Goal: Task Accomplishment & Management: Complete application form

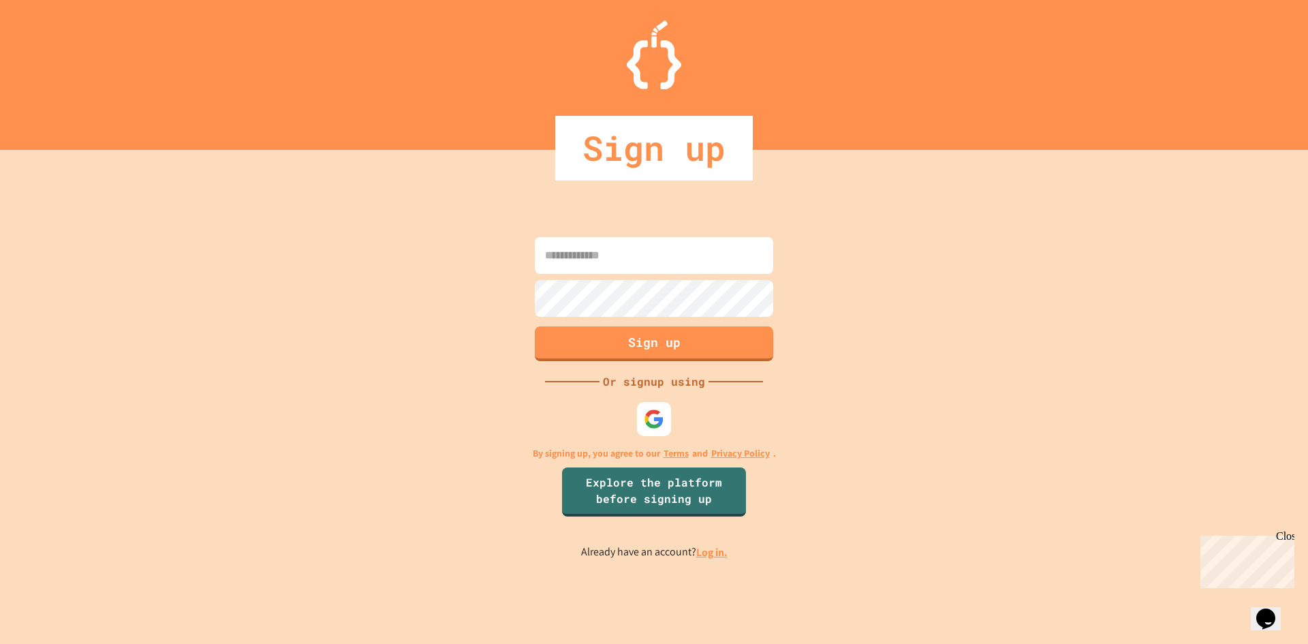
click at [610, 252] on input at bounding box center [654, 255] width 239 height 37
click at [609, 252] on input at bounding box center [654, 255] width 239 height 37
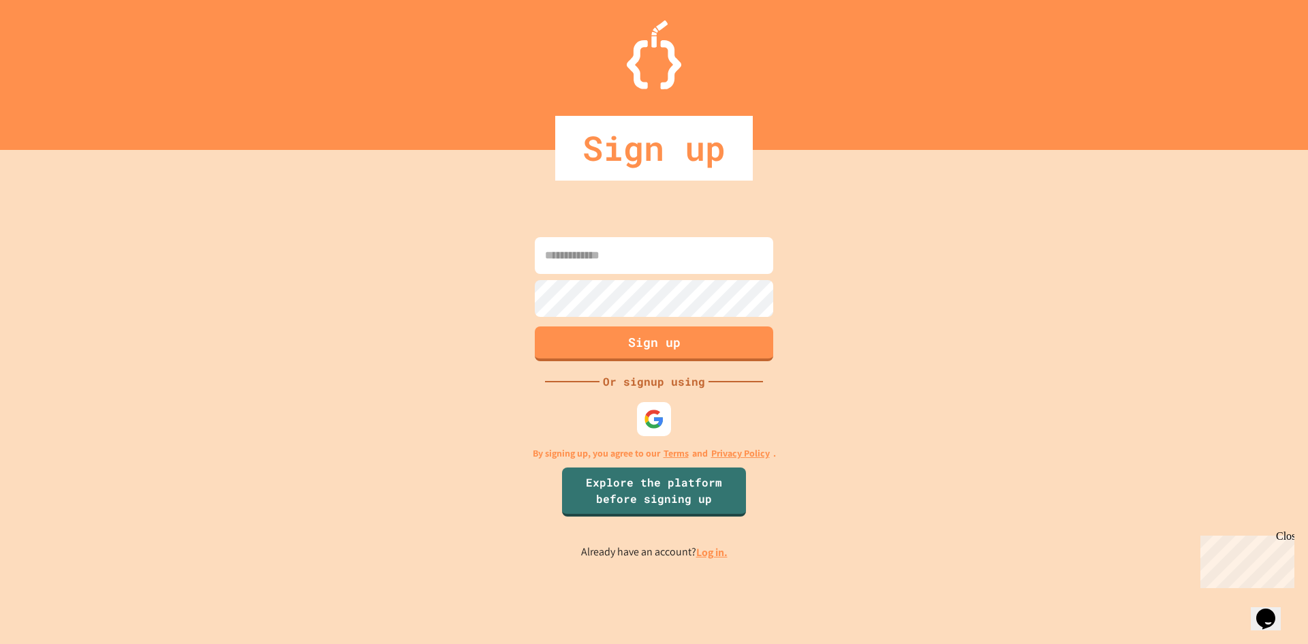
click at [609, 252] on input at bounding box center [654, 255] width 239 height 37
click at [606, 257] on input at bounding box center [654, 255] width 239 height 37
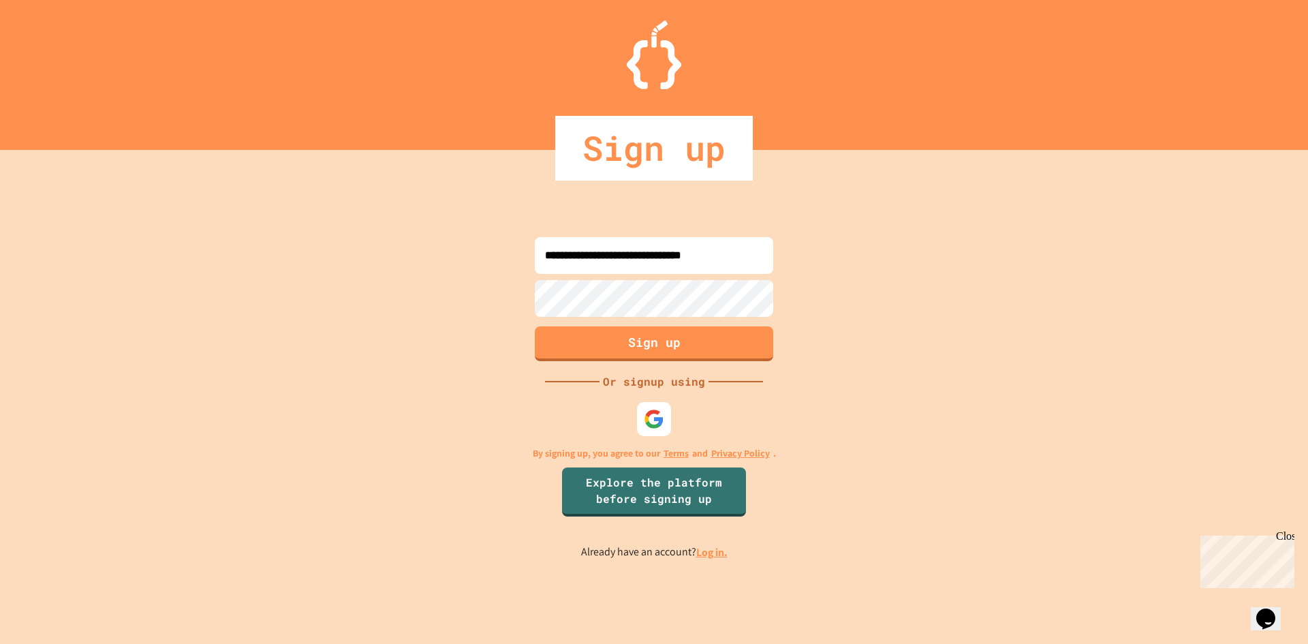
type input "**********"
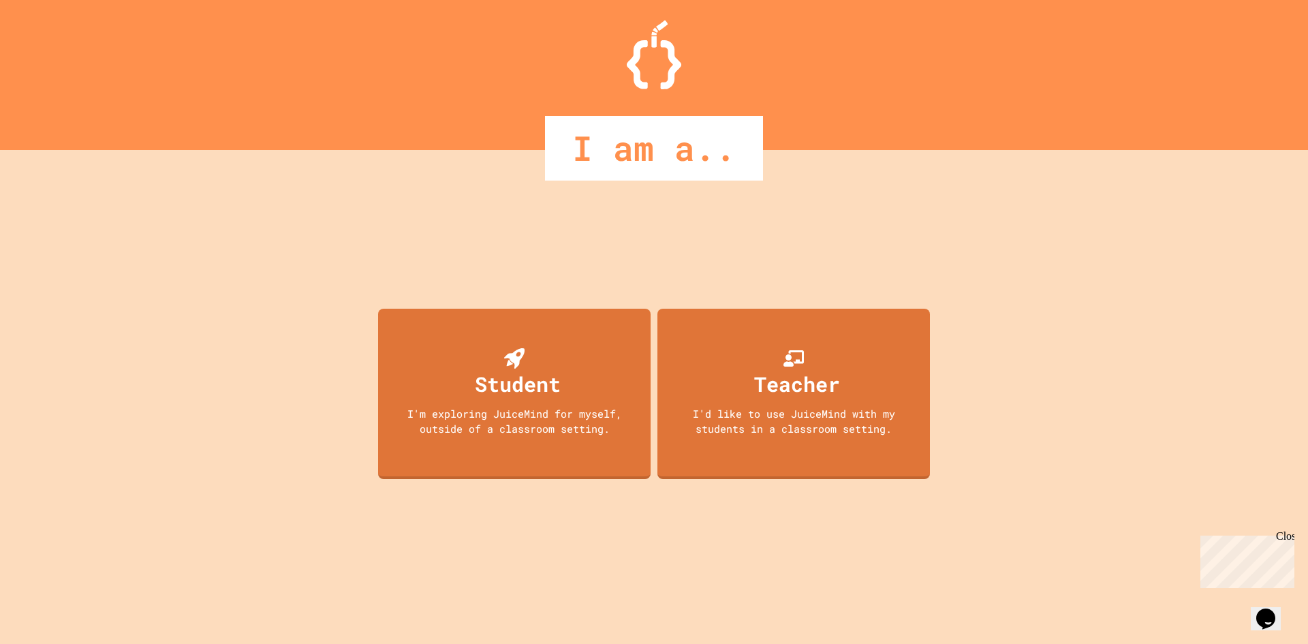
click at [1158, 231] on div "Student I'm exploring JuiceMind for myself, outside of a classroom setting. Tea…" at bounding box center [654, 397] width 1308 height 494
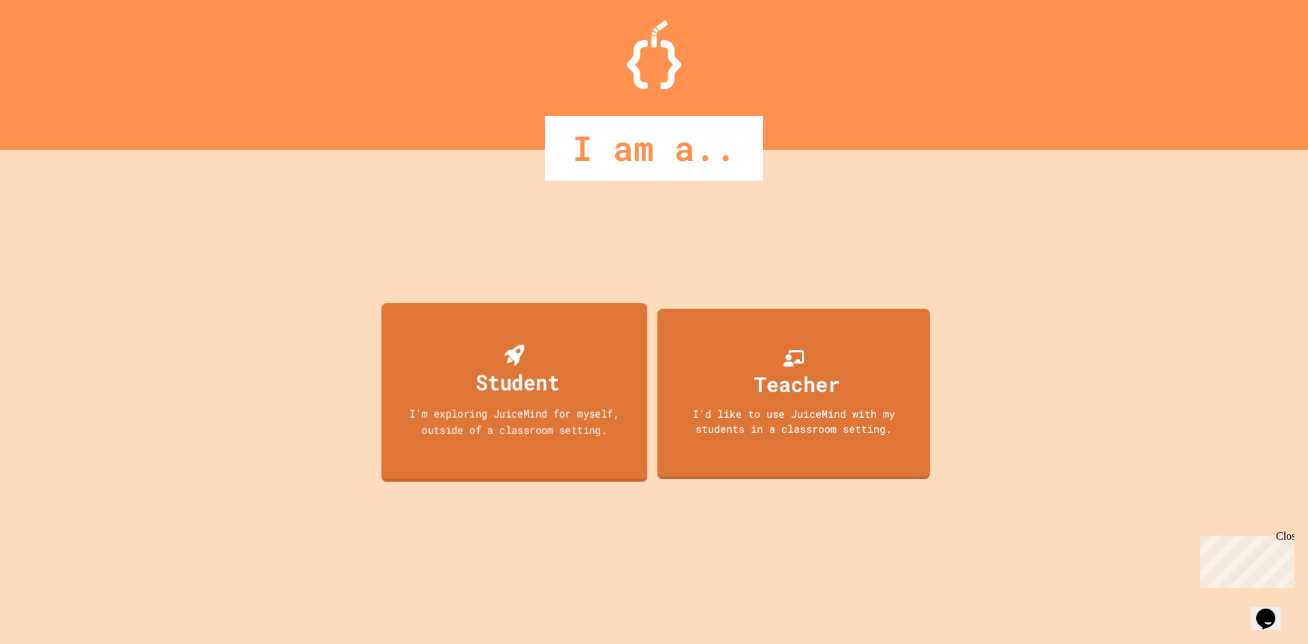
click at [577, 368] on div "Student I'm exploring JuiceMind for myself, outside of a classroom setting." at bounding box center [515, 392] width 266 height 179
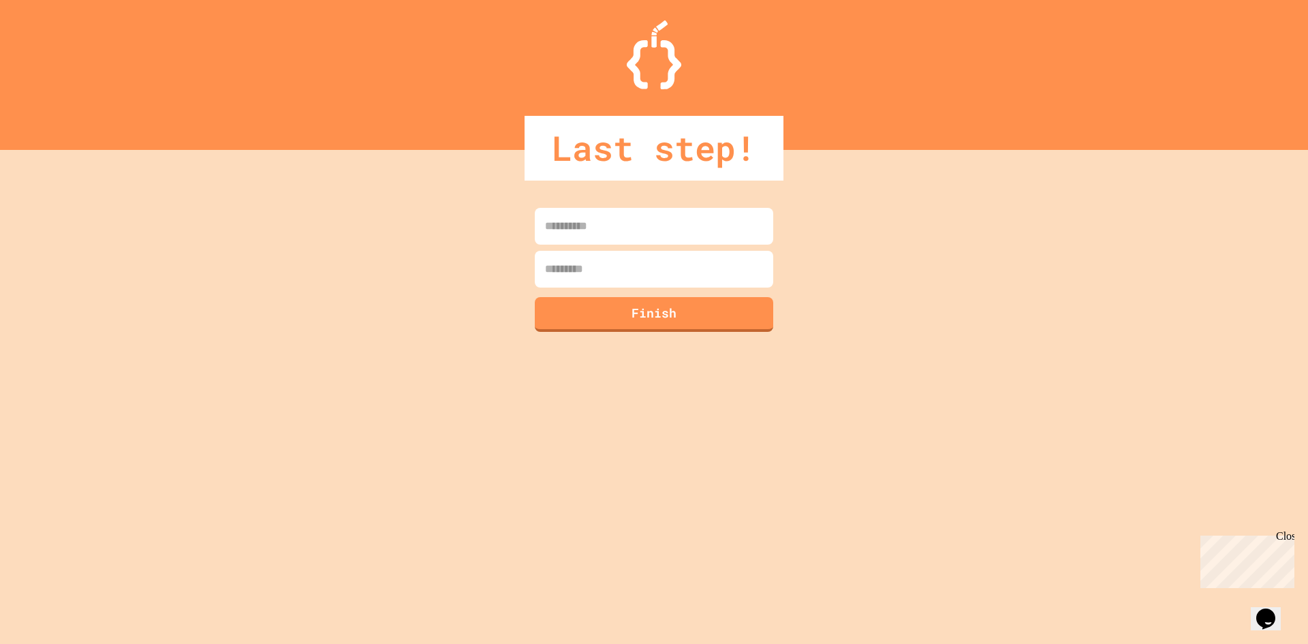
click at [671, 244] on input at bounding box center [654, 226] width 239 height 37
type input "********"
click at [669, 260] on input at bounding box center [654, 269] width 239 height 37
type input "**********"
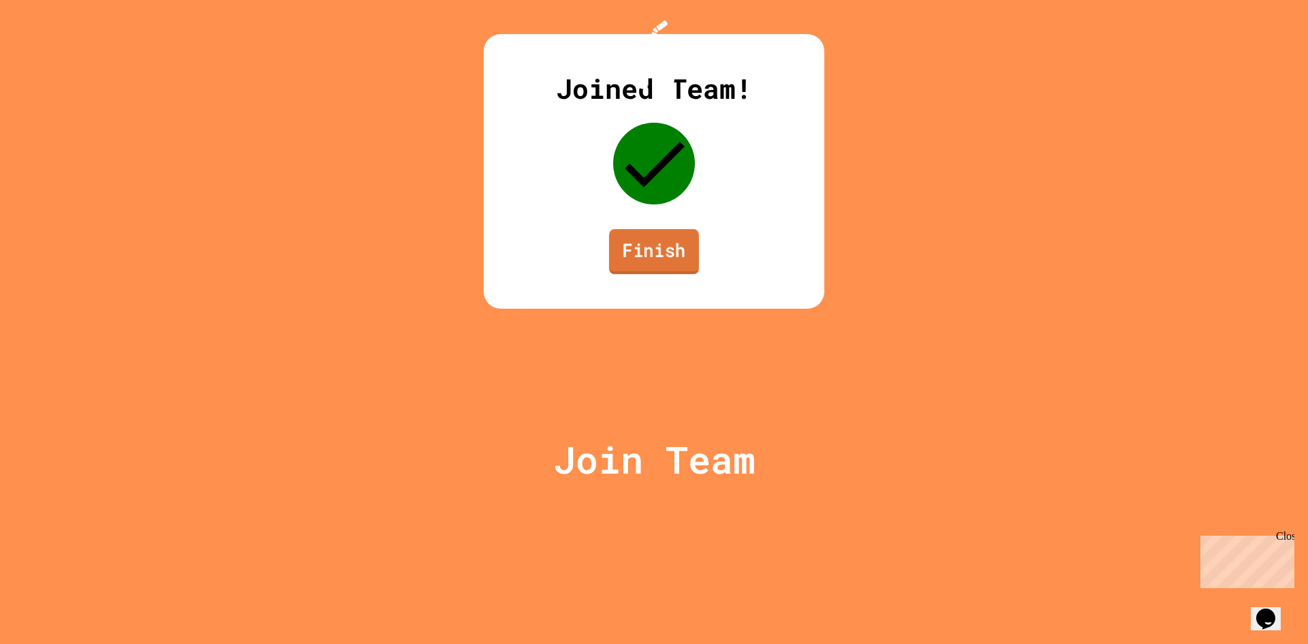
click at [673, 274] on link "Finish" at bounding box center [654, 251] width 90 height 45
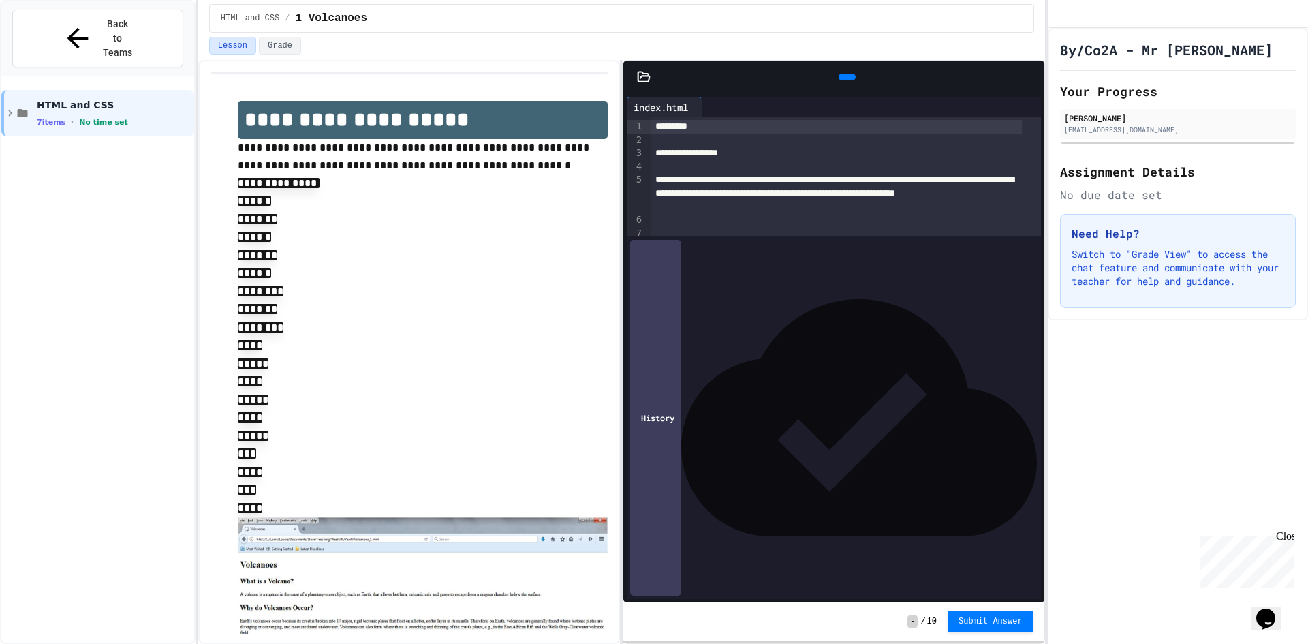
click at [1038, 72] on div at bounding box center [1038, 77] width 14 height 20
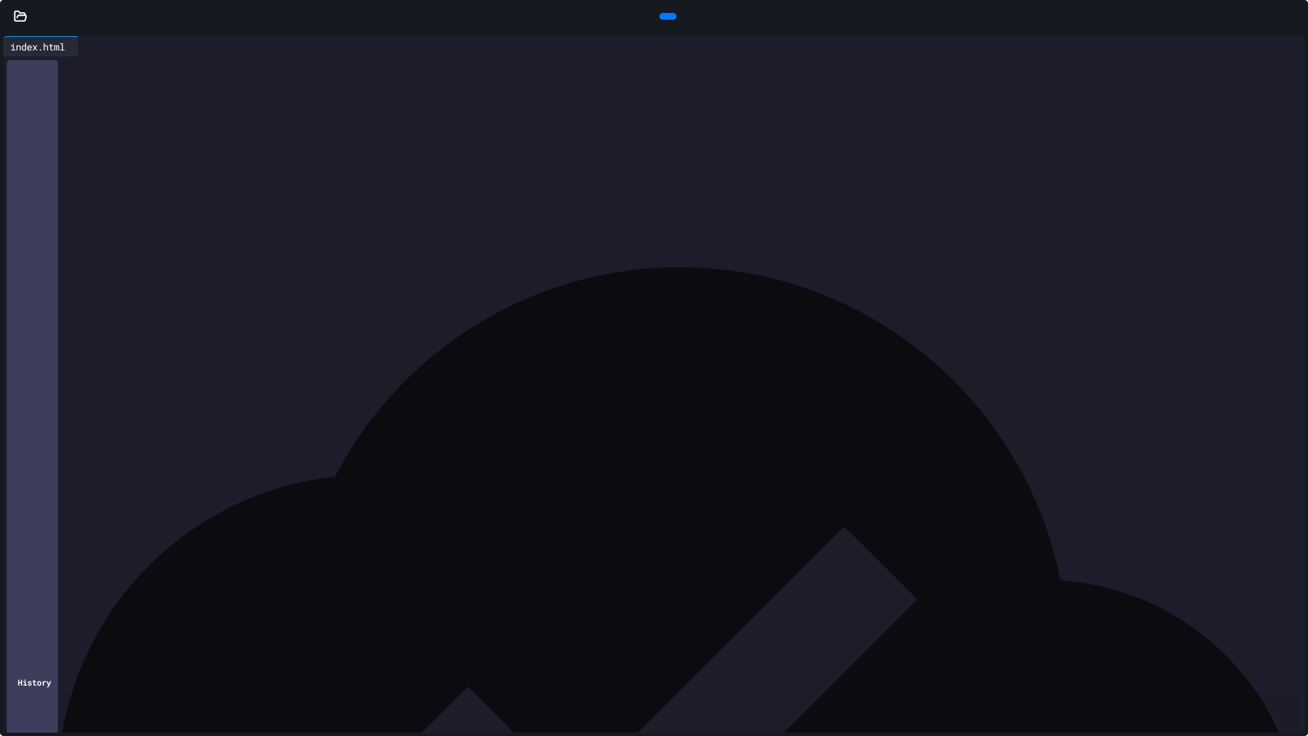
click at [90, 40] on div at bounding box center [84, 46] width 11 height 20
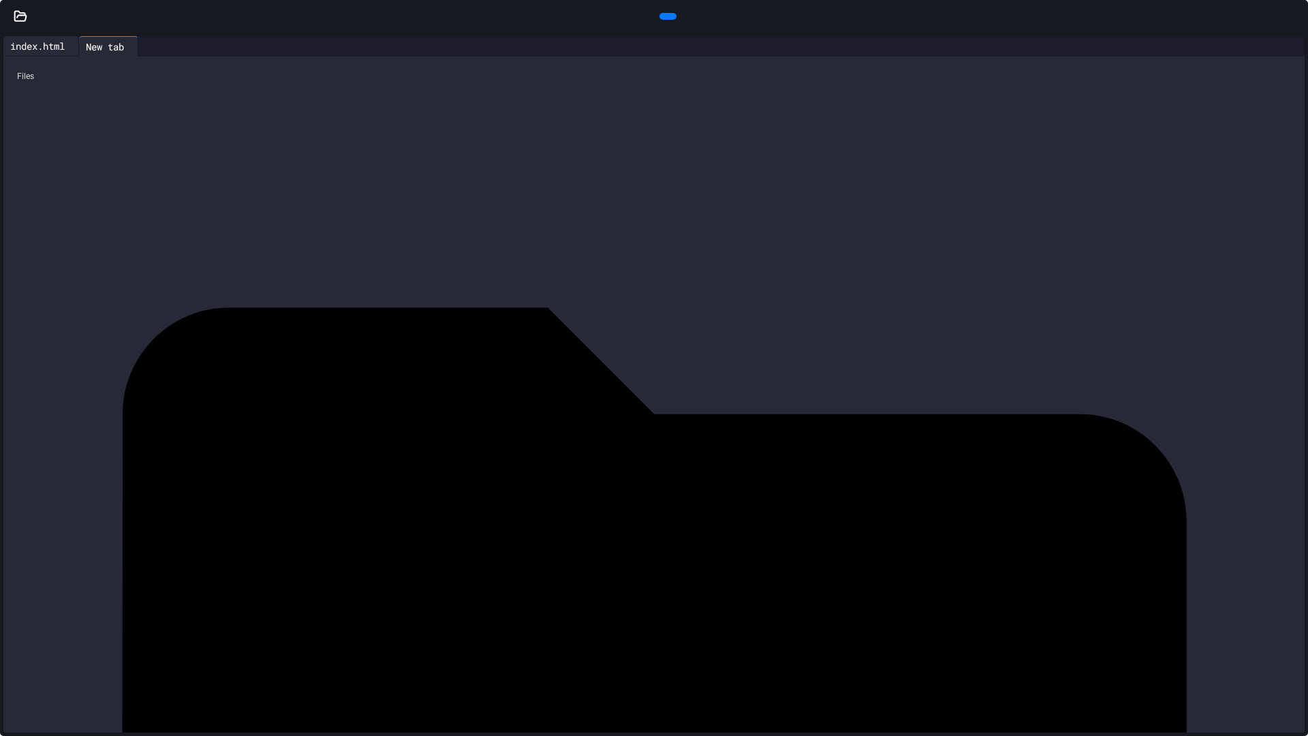
click at [55, 52] on div "index.html" at bounding box center [37, 46] width 68 height 14
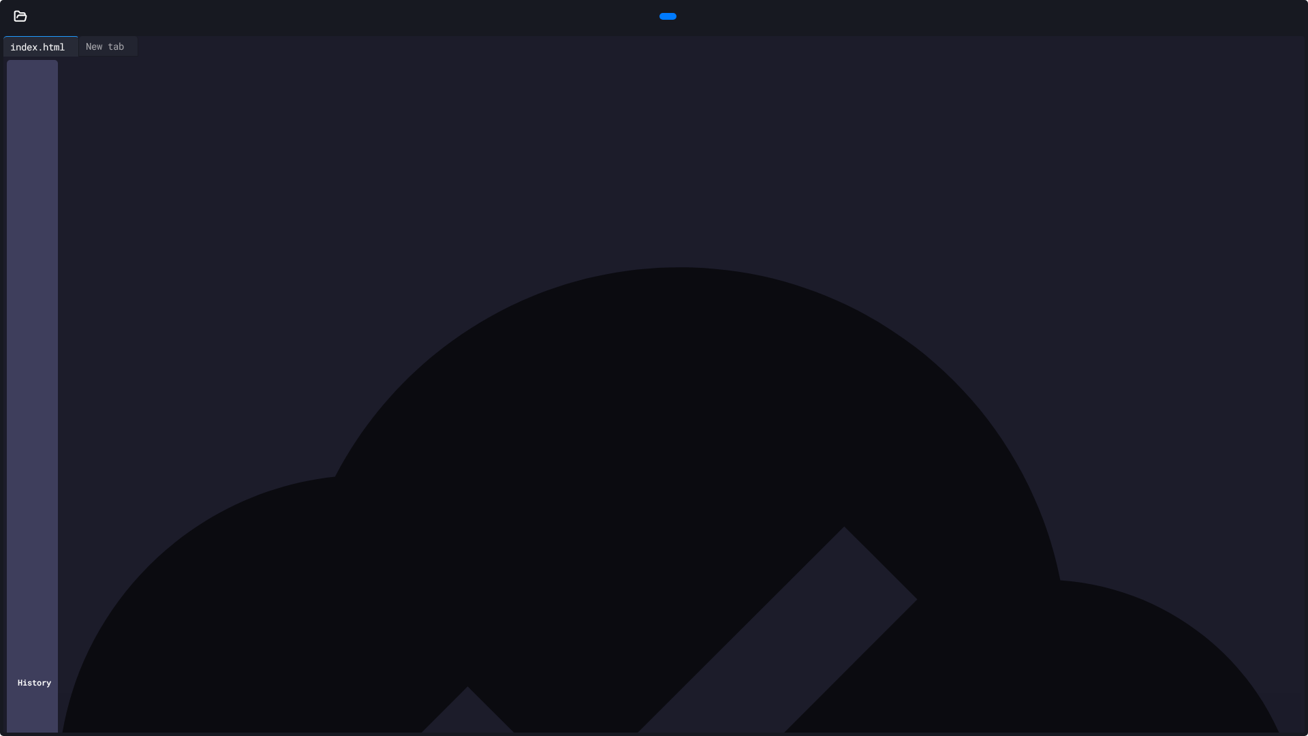
click at [136, 57] on div "**********" at bounding box center [666, 140] width 1278 height 166
click at [138, 53] on div "New tab" at bounding box center [108, 46] width 59 height 20
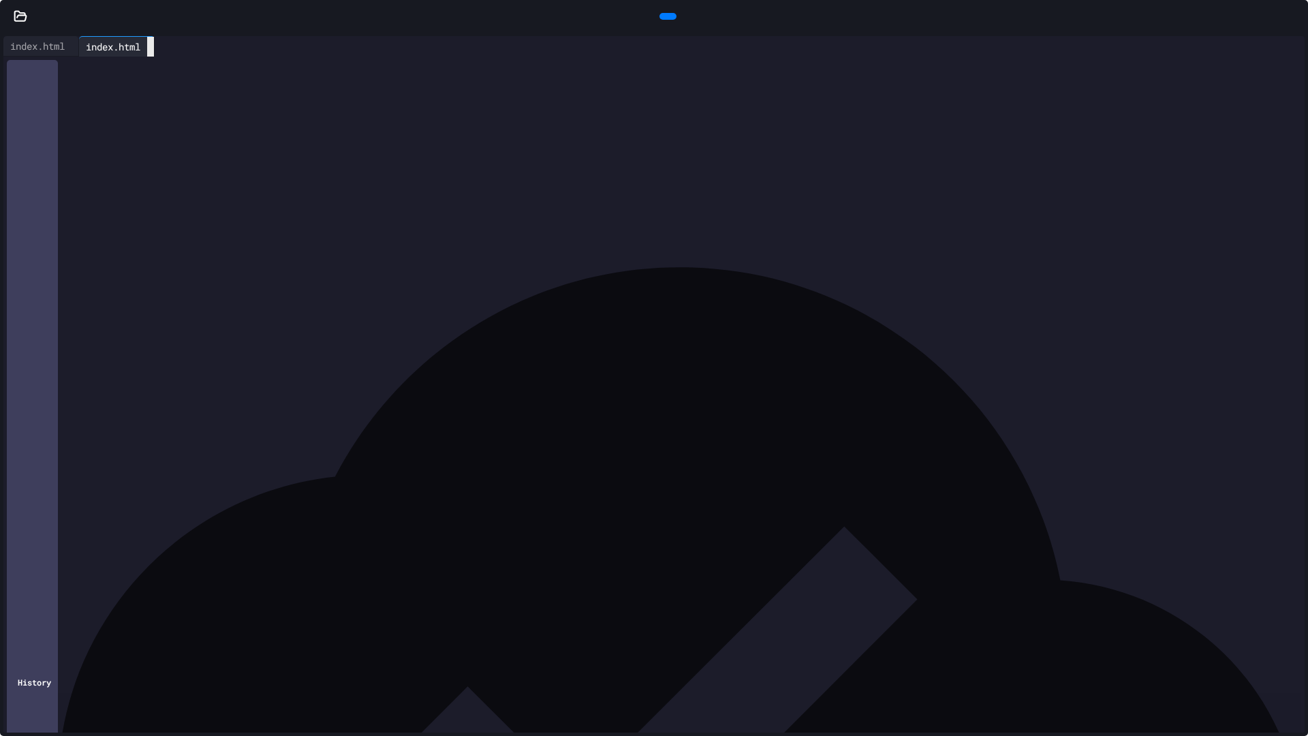
click at [151, 47] on icon at bounding box center [151, 47] width 0 height 0
click at [90, 46] on div at bounding box center [84, 46] width 11 height 20
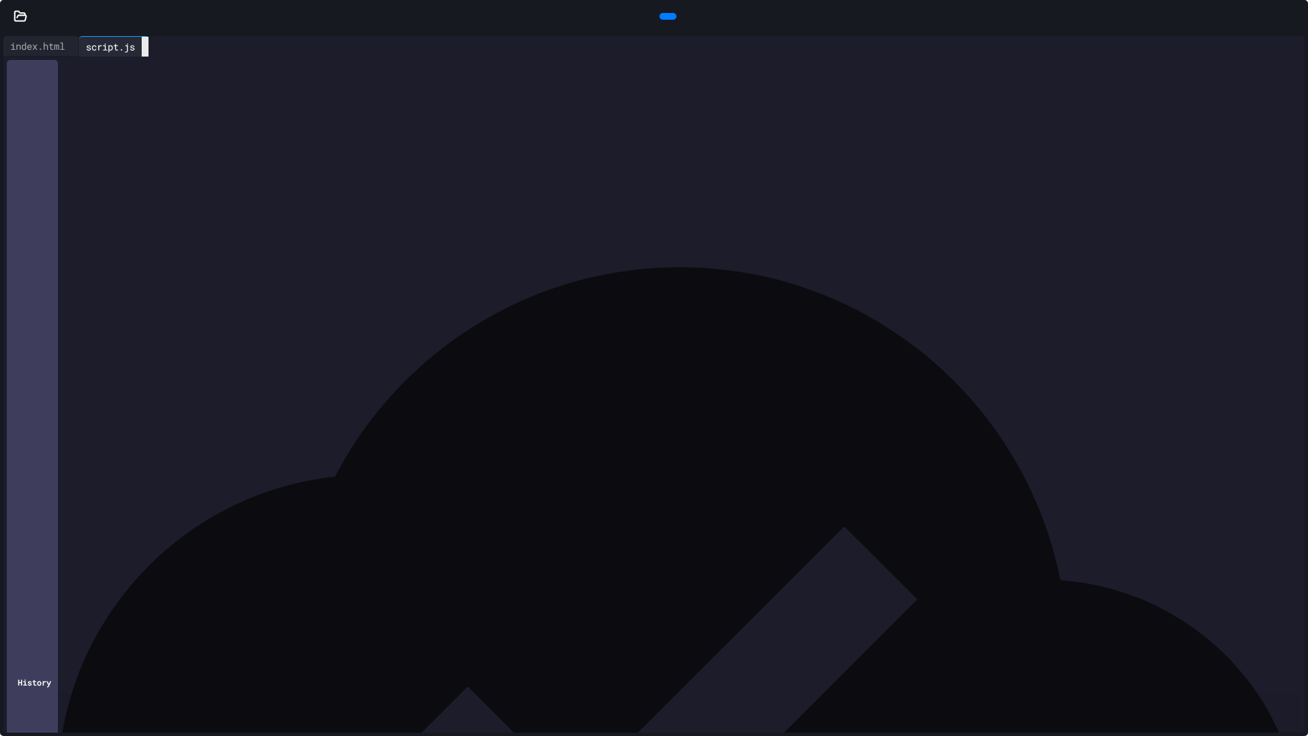
click at [145, 47] on icon at bounding box center [145, 47] width 0 height 0
click at [1296, 18] on icon at bounding box center [1303, 25] width 14 height 14
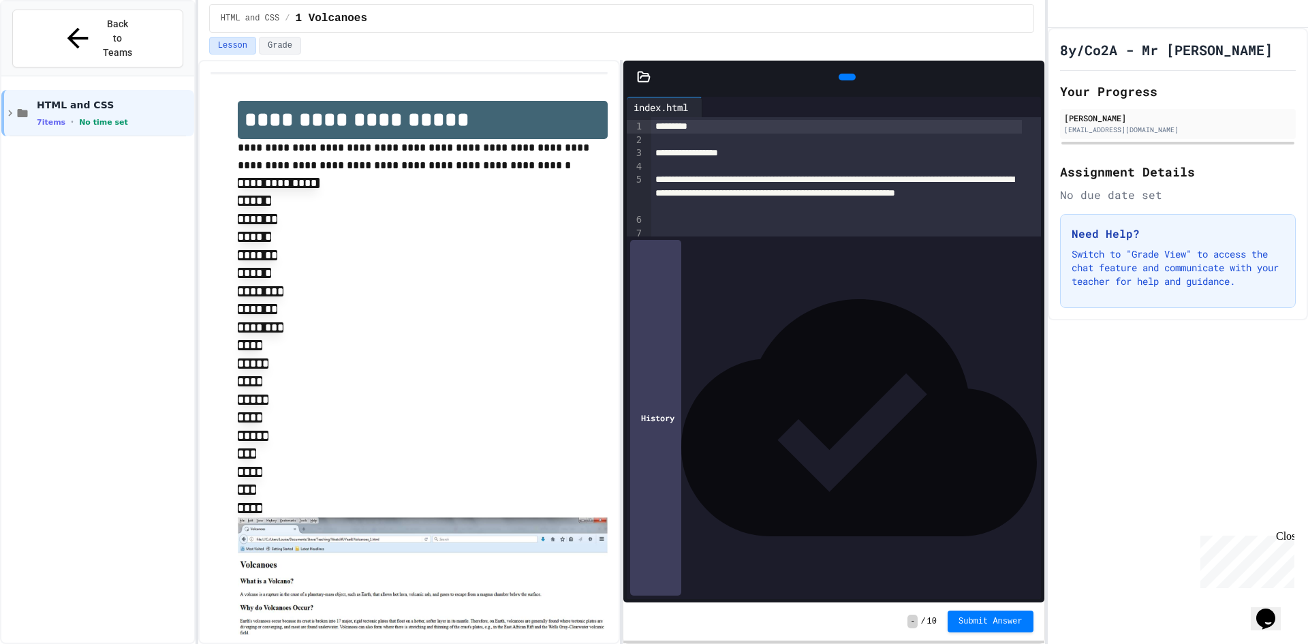
click at [735, 87] on div at bounding box center [847, 77] width 366 height 20
click at [708, 107] on icon at bounding box center [708, 107] width 0 height 0
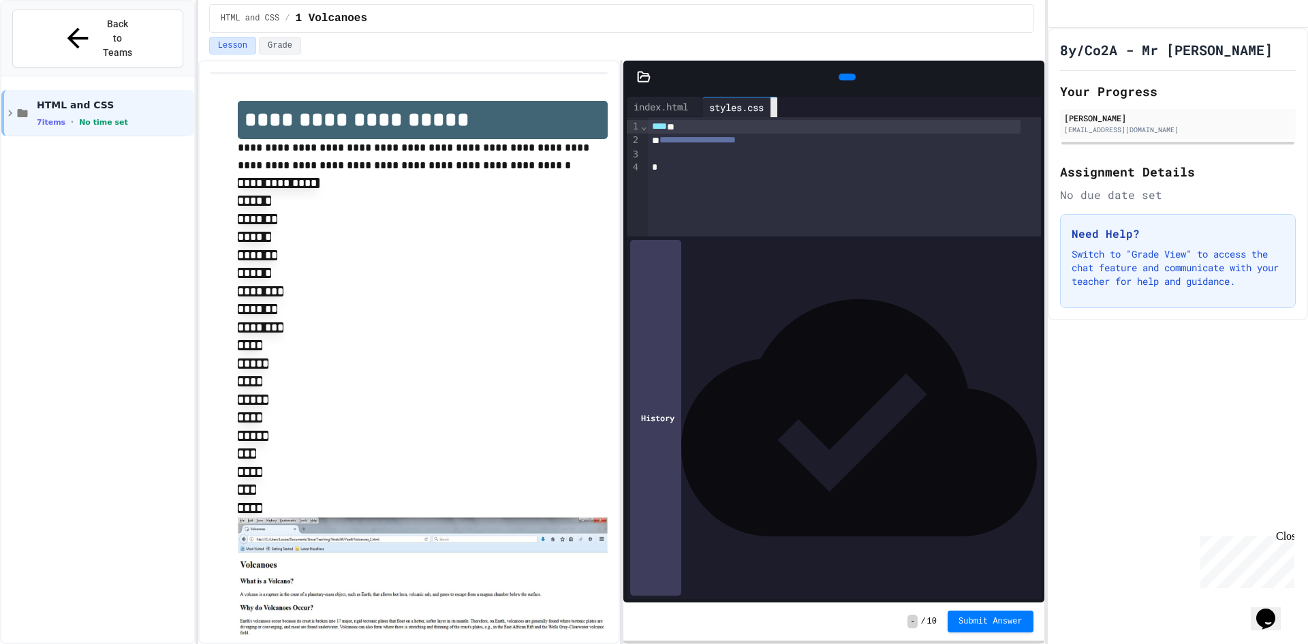
click at [774, 108] on icon at bounding box center [774, 108] width 0 height 0
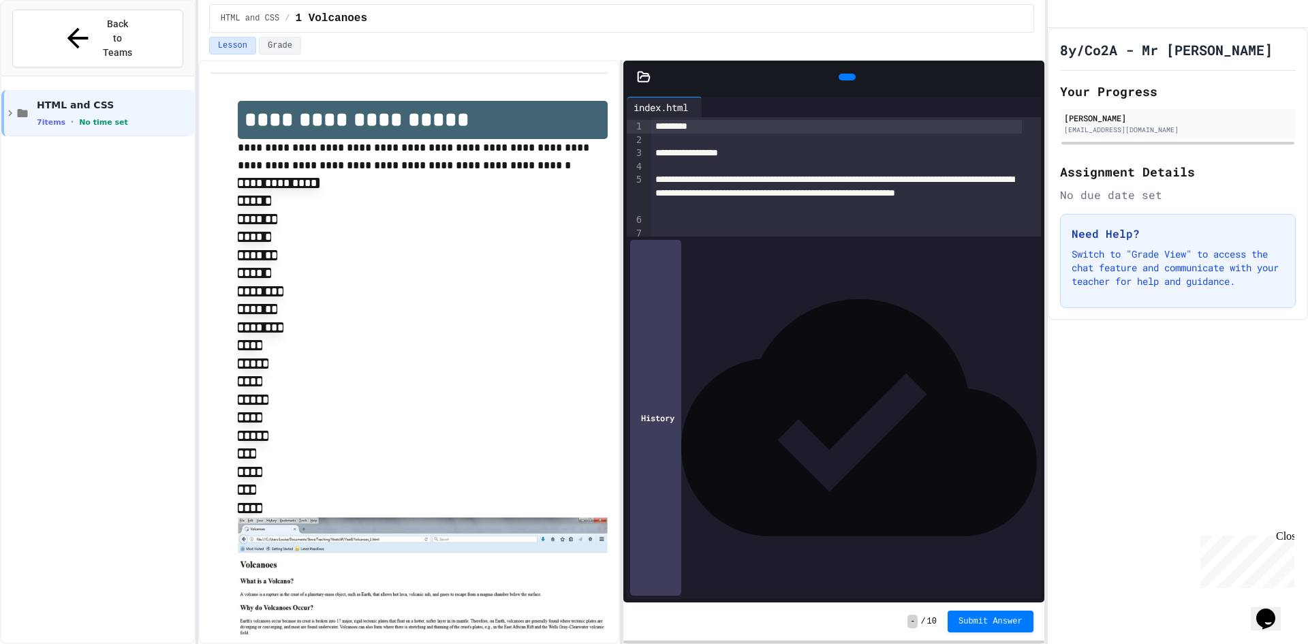
click at [714, 100] on div at bounding box center [708, 107] width 11 height 20
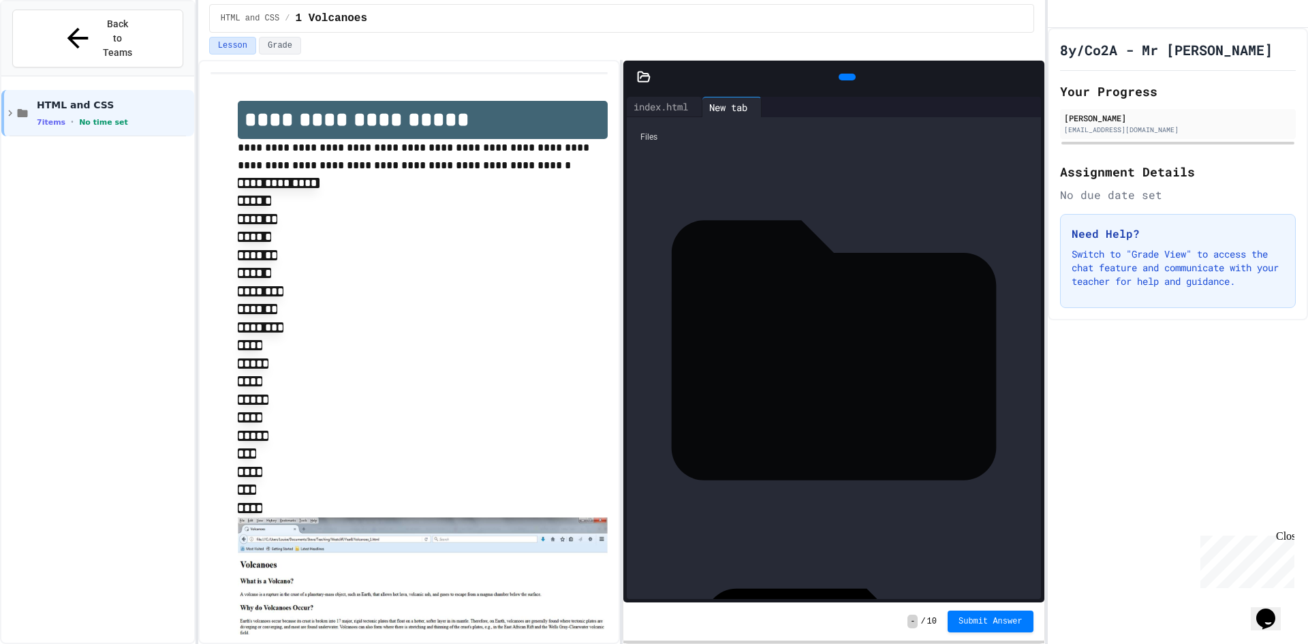
click at [1033, 343] on div ".lesson" at bounding box center [1033, 350] width 0 height 14
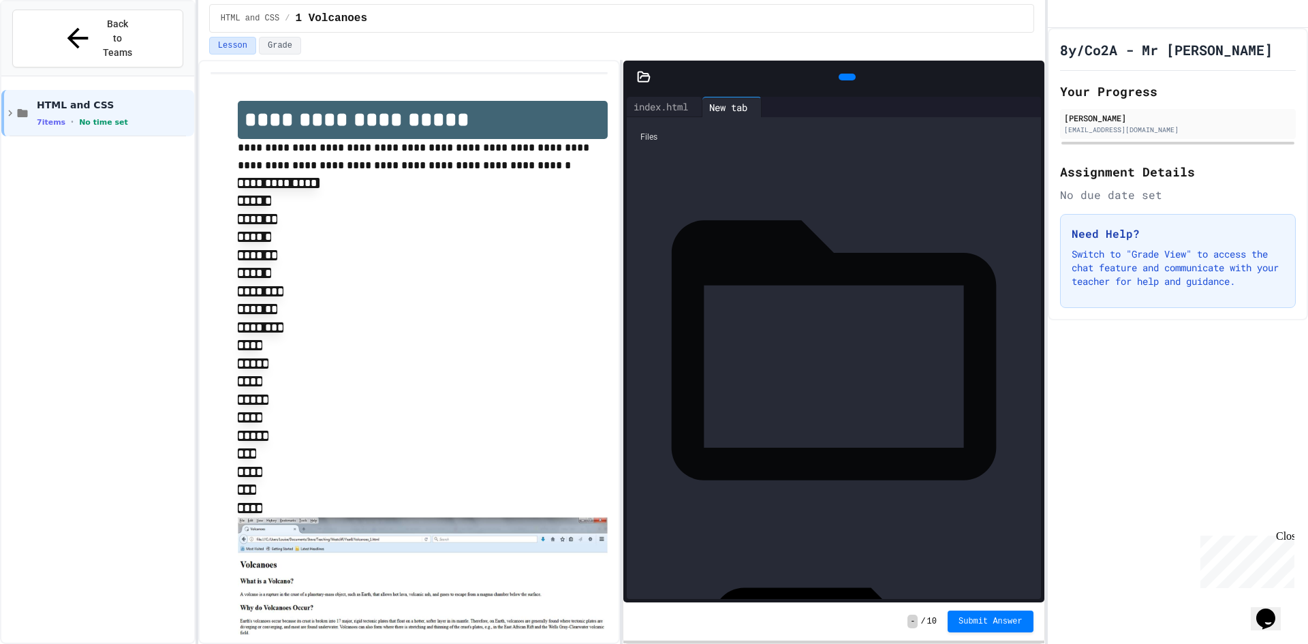
click at [1033, 343] on div ".lesson" at bounding box center [1033, 350] width 0 height 14
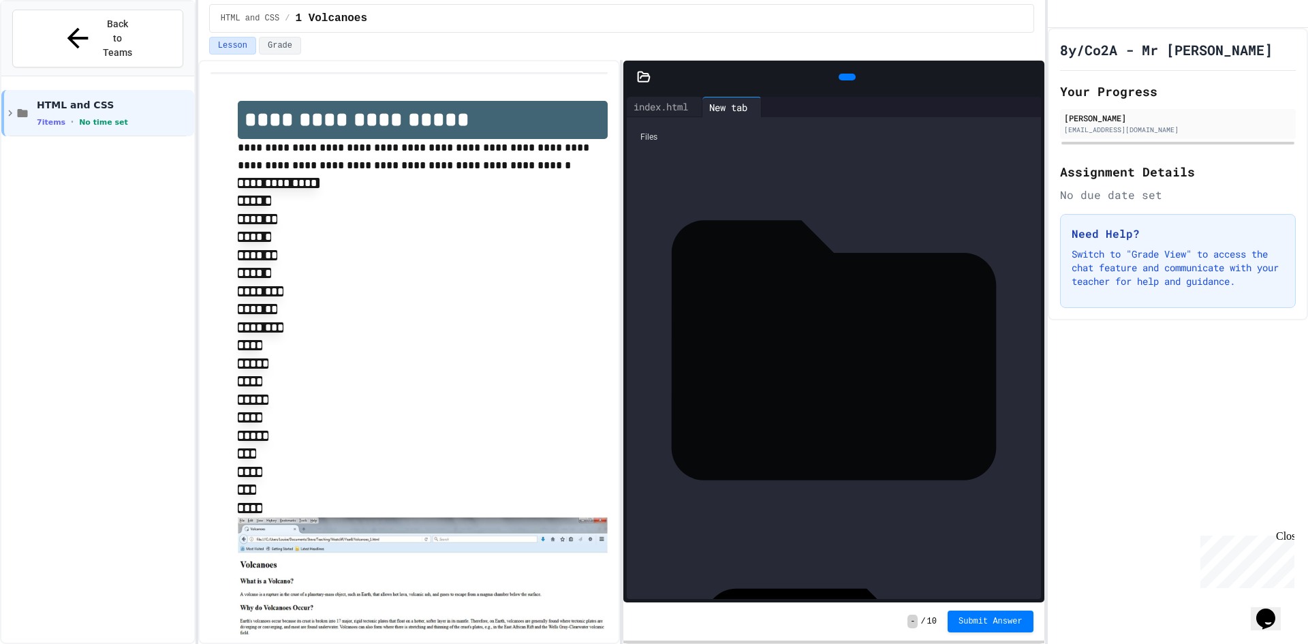
click at [1033, 343] on div ".lesson" at bounding box center [1033, 350] width 0 height 14
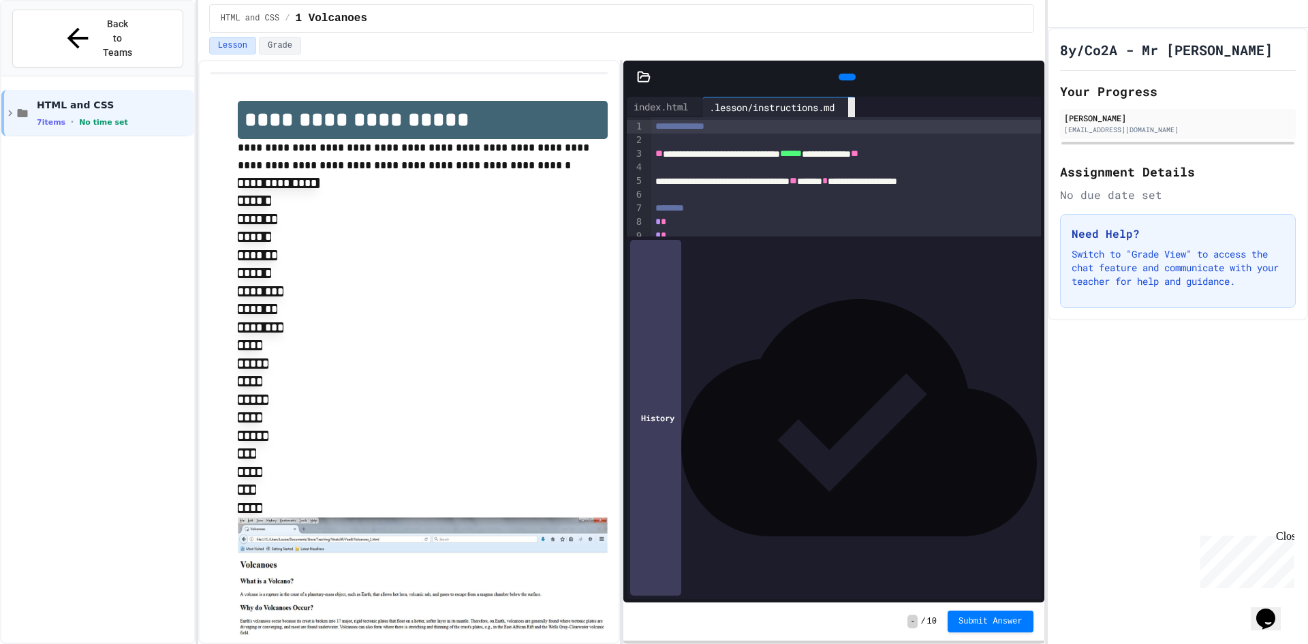
click at [852, 108] on icon at bounding box center [852, 108] width 0 height 0
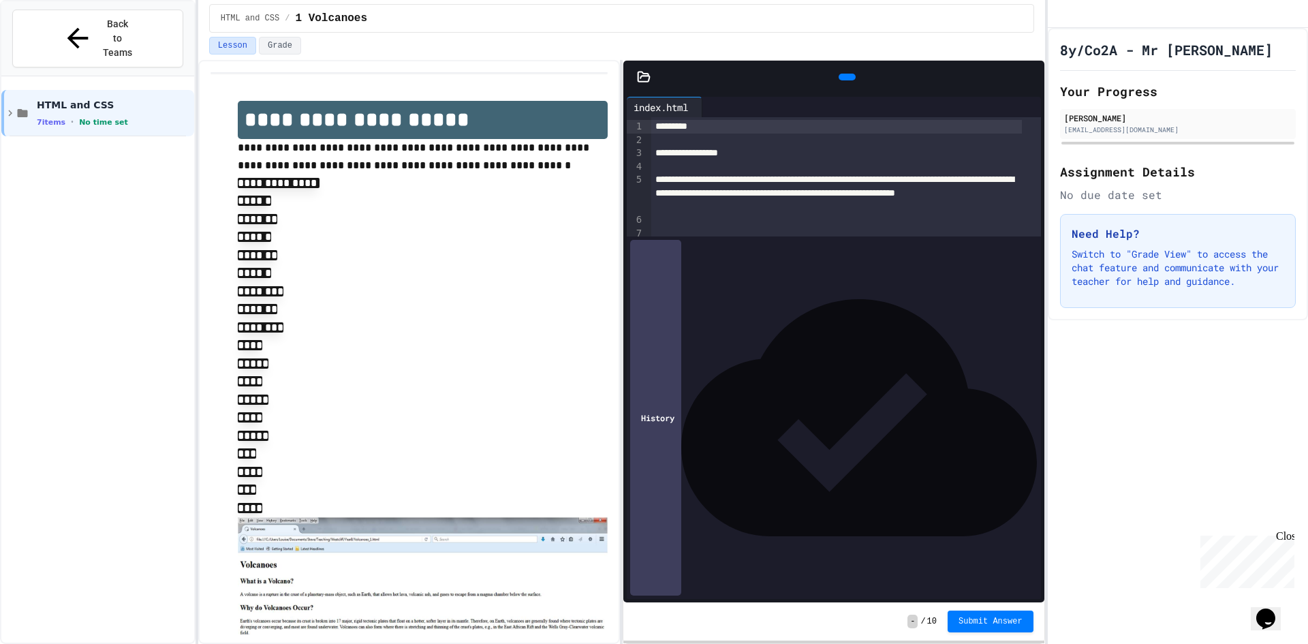
click at [626, 82] on div "**********" at bounding box center [621, 352] width 847 height 584
click at [656, 83] on div at bounding box center [644, 77] width 41 height 14
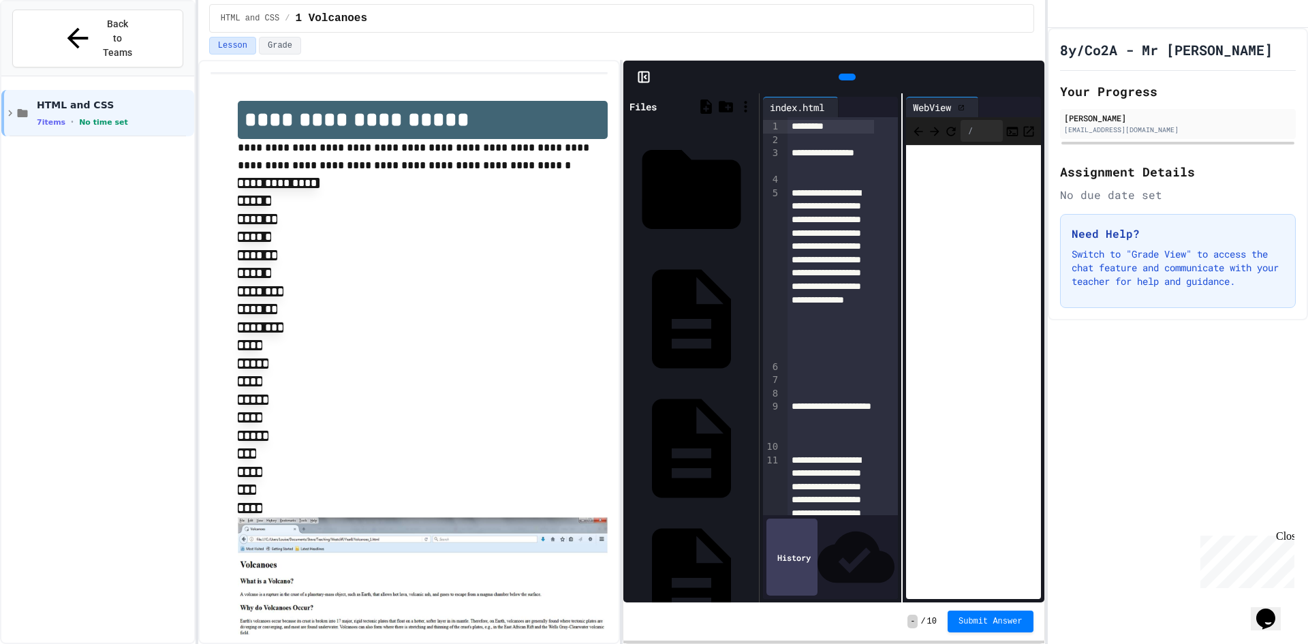
click at [1035, 79] on div at bounding box center [1038, 77] width 14 height 20
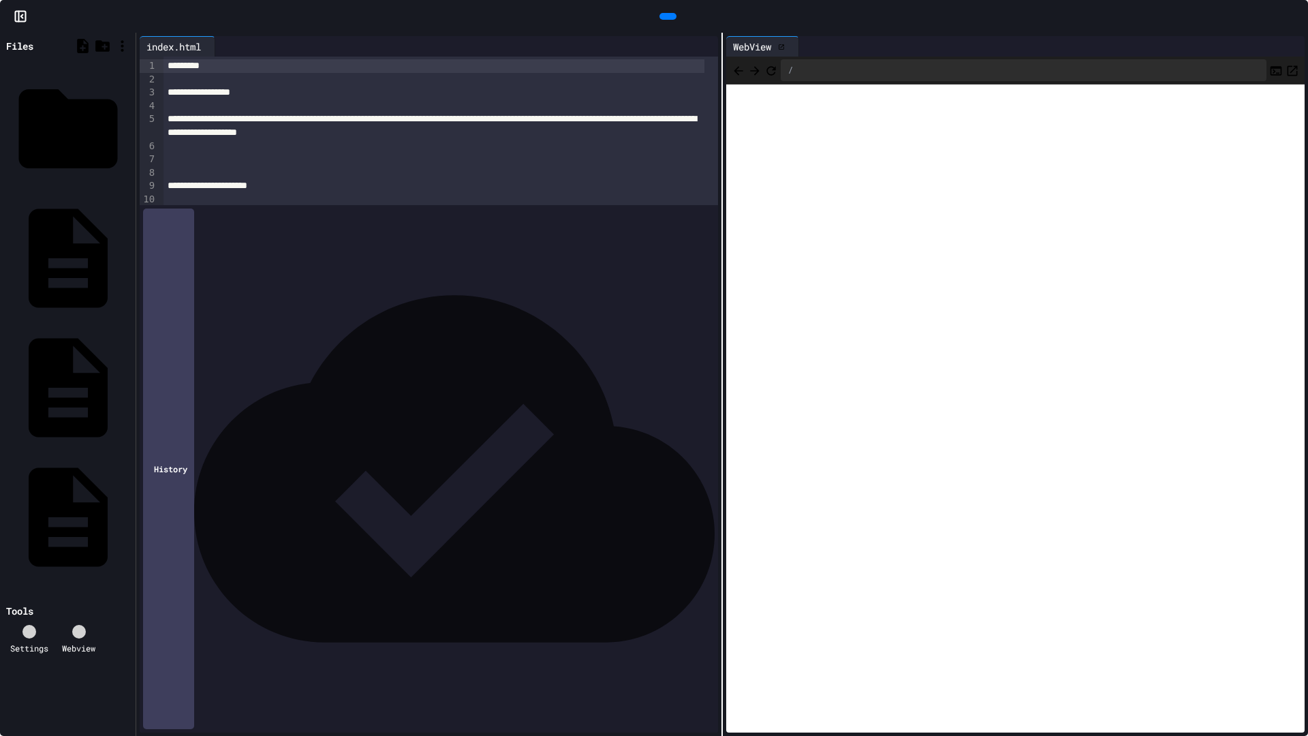
click at [16, 7] on div at bounding box center [654, 16] width 1308 height 33
click at [20, 18] on icon at bounding box center [21, 17] width 14 height 14
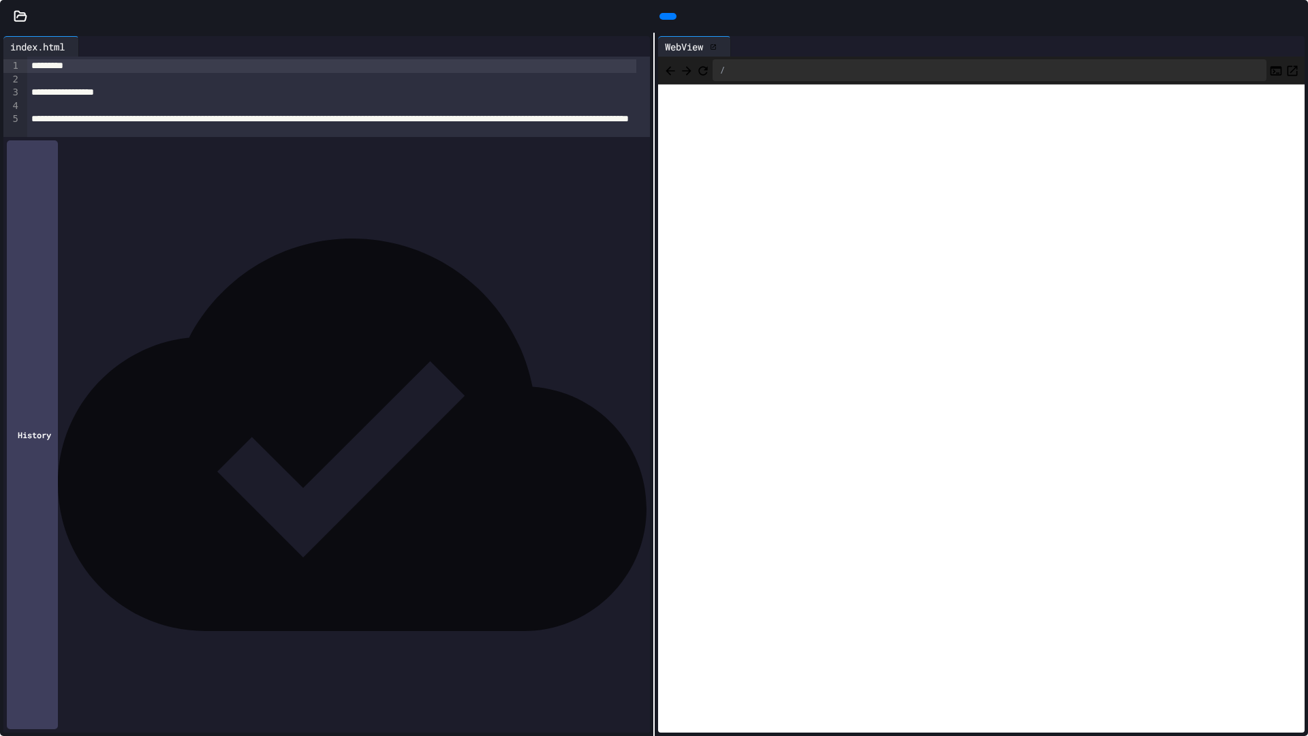
click at [1295, 16] on icon at bounding box center [1295, 16] width 0 height 0
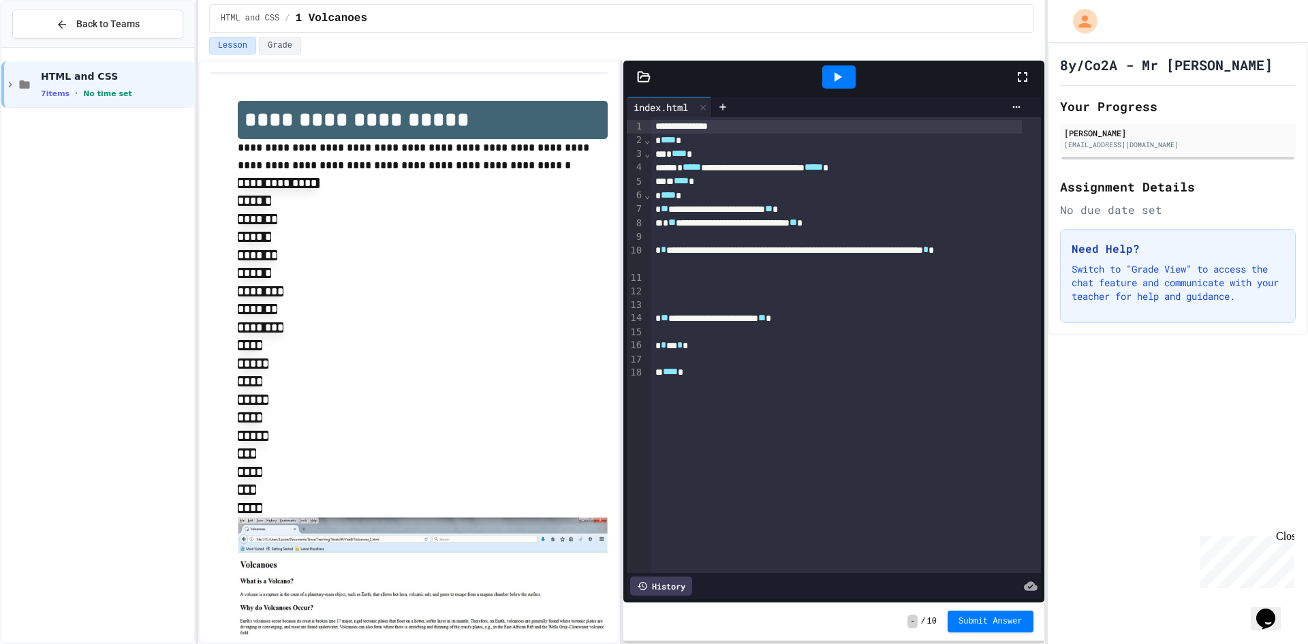
click at [857, 80] on div at bounding box center [839, 77] width 47 height 37
click at [853, 80] on div at bounding box center [839, 76] width 33 height 23
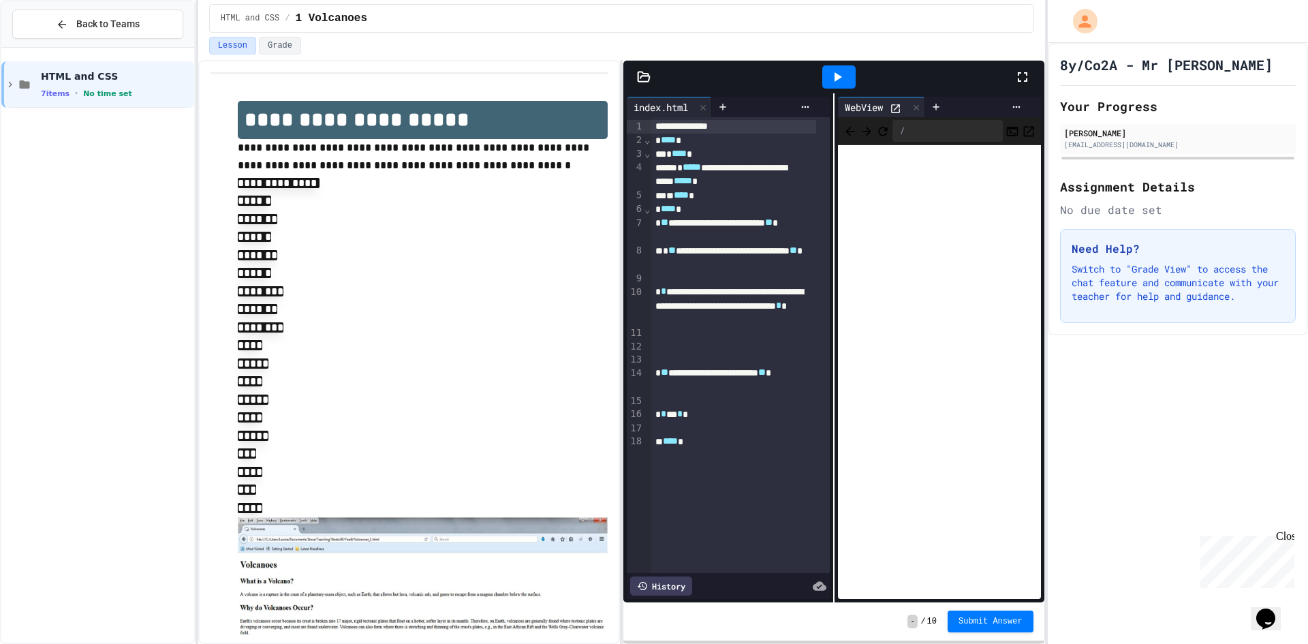
click at [847, 78] on div at bounding box center [839, 76] width 33 height 23
click at [1013, 74] on div at bounding box center [839, 77] width 350 height 37
click at [1018, 74] on icon at bounding box center [1023, 77] width 10 height 10
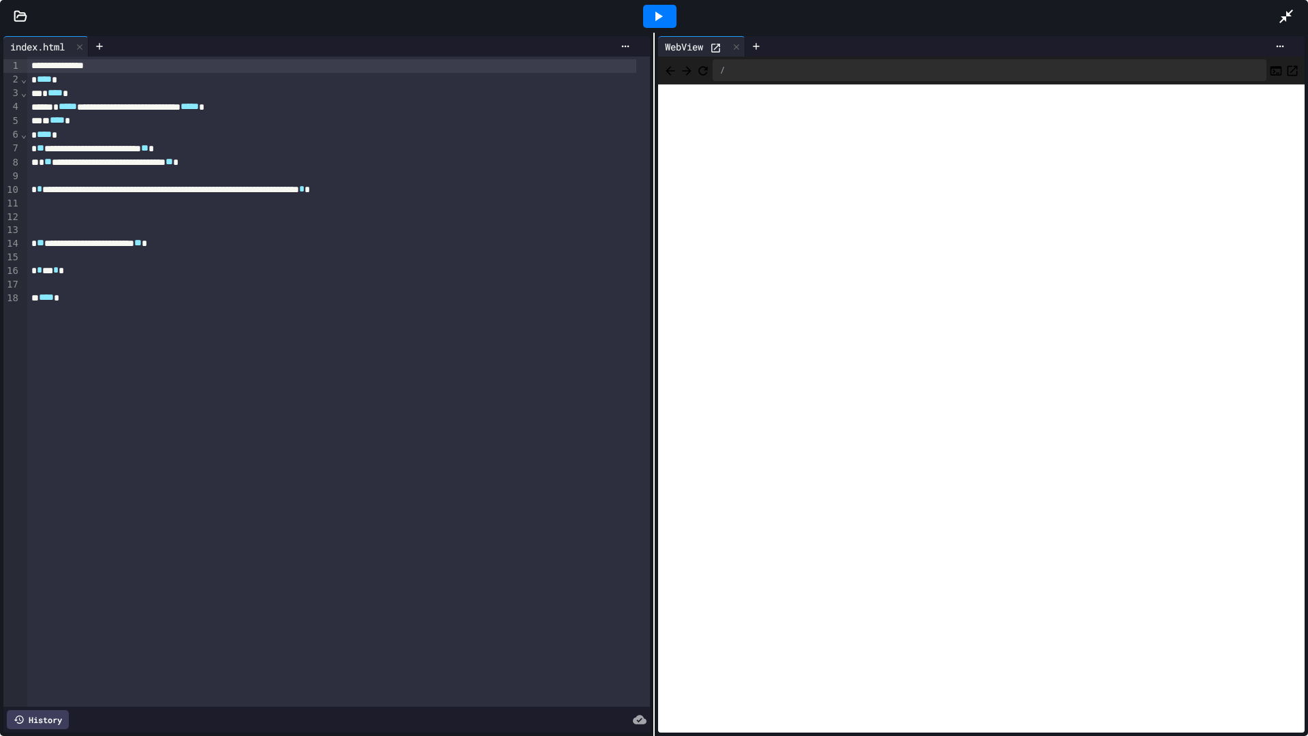
click at [423, 190] on div "**********" at bounding box center [331, 190] width 609 height 14
click at [1294, 14] on icon at bounding box center [1287, 16] width 16 height 16
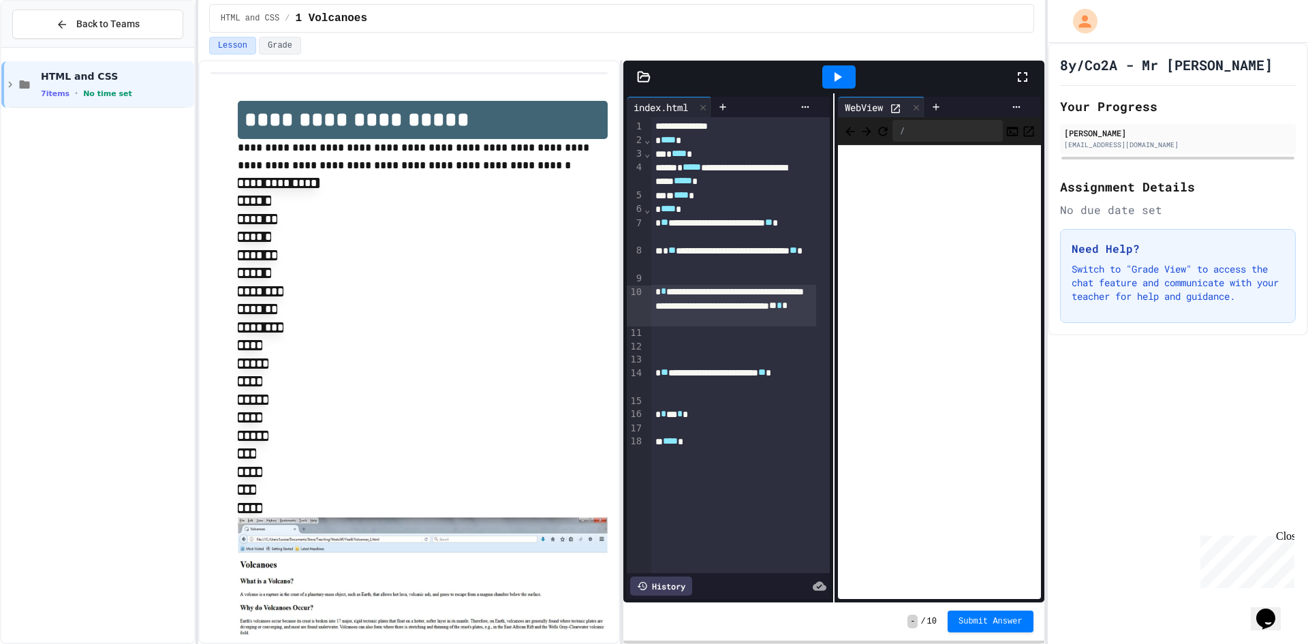
click at [1021, 85] on div at bounding box center [1030, 77] width 30 height 37
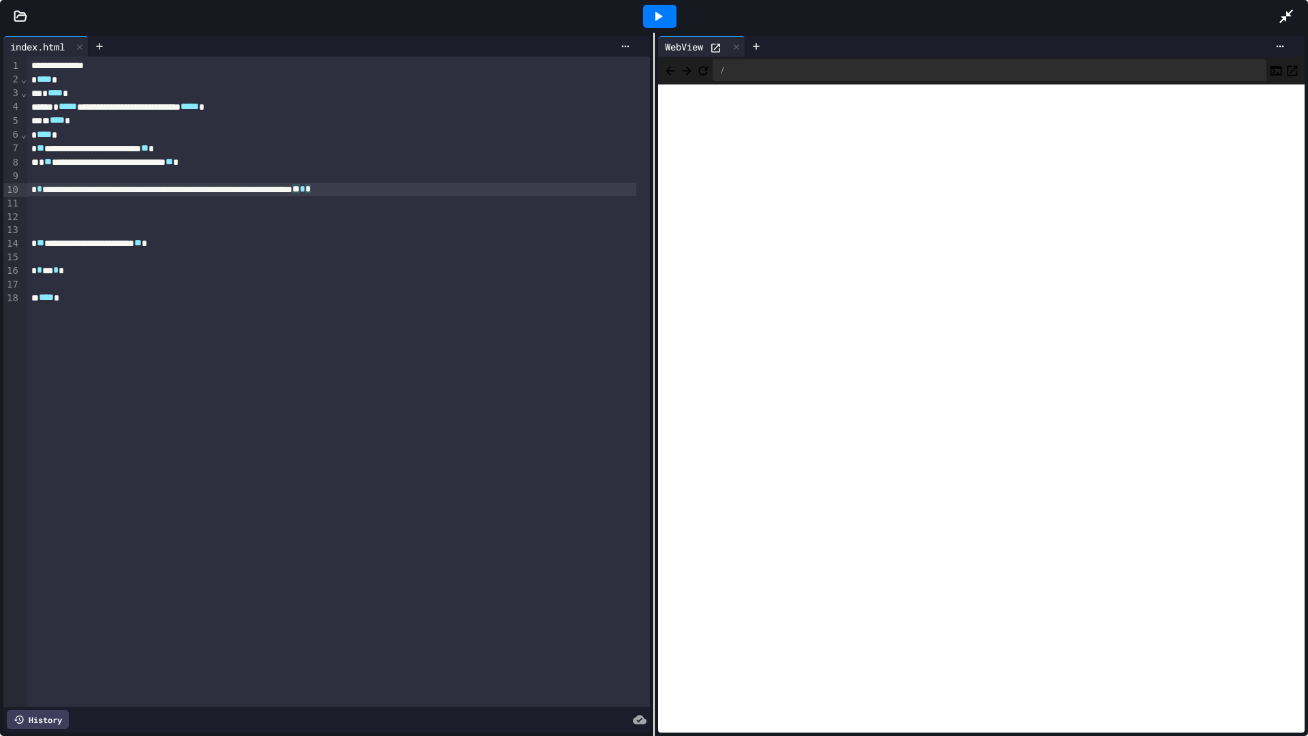
click at [300, 188] on span "**" at bounding box center [295, 189] width 7 height 10
click at [421, 189] on div "**********" at bounding box center [331, 190] width 609 height 14
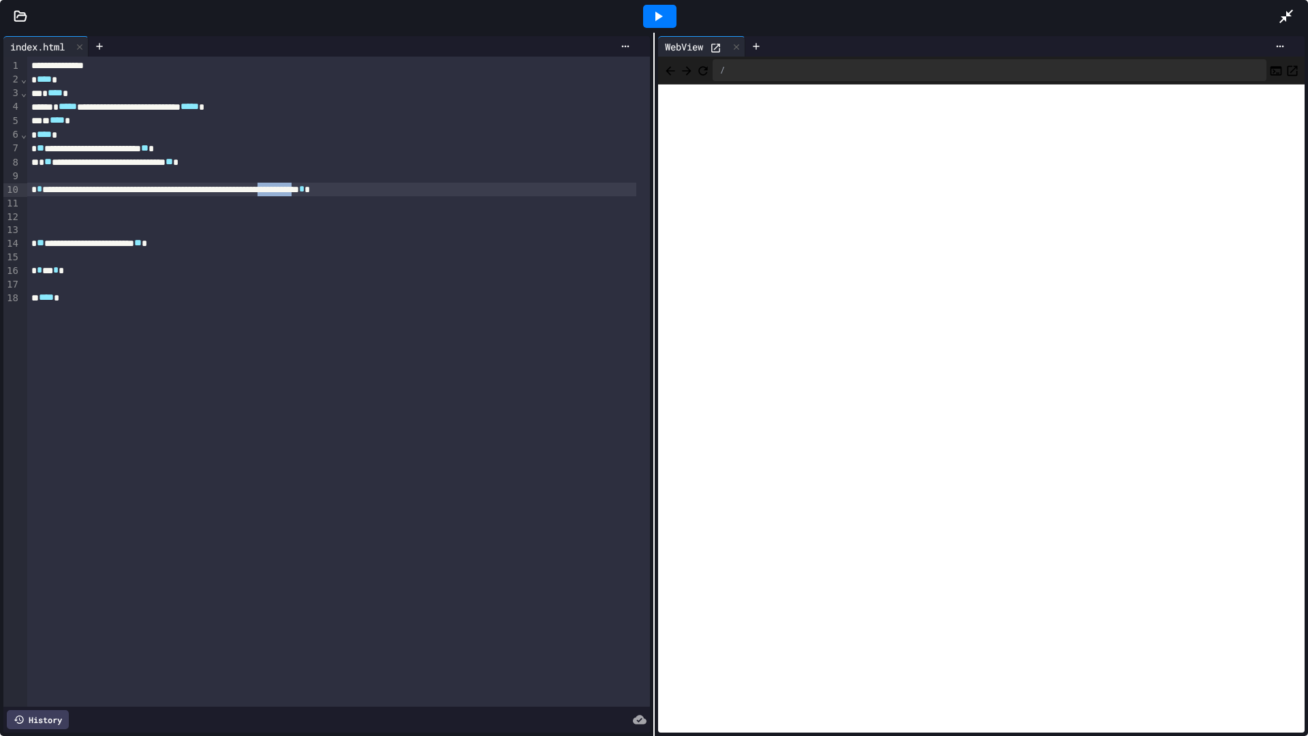
click at [421, 189] on div "**********" at bounding box center [331, 190] width 609 height 14
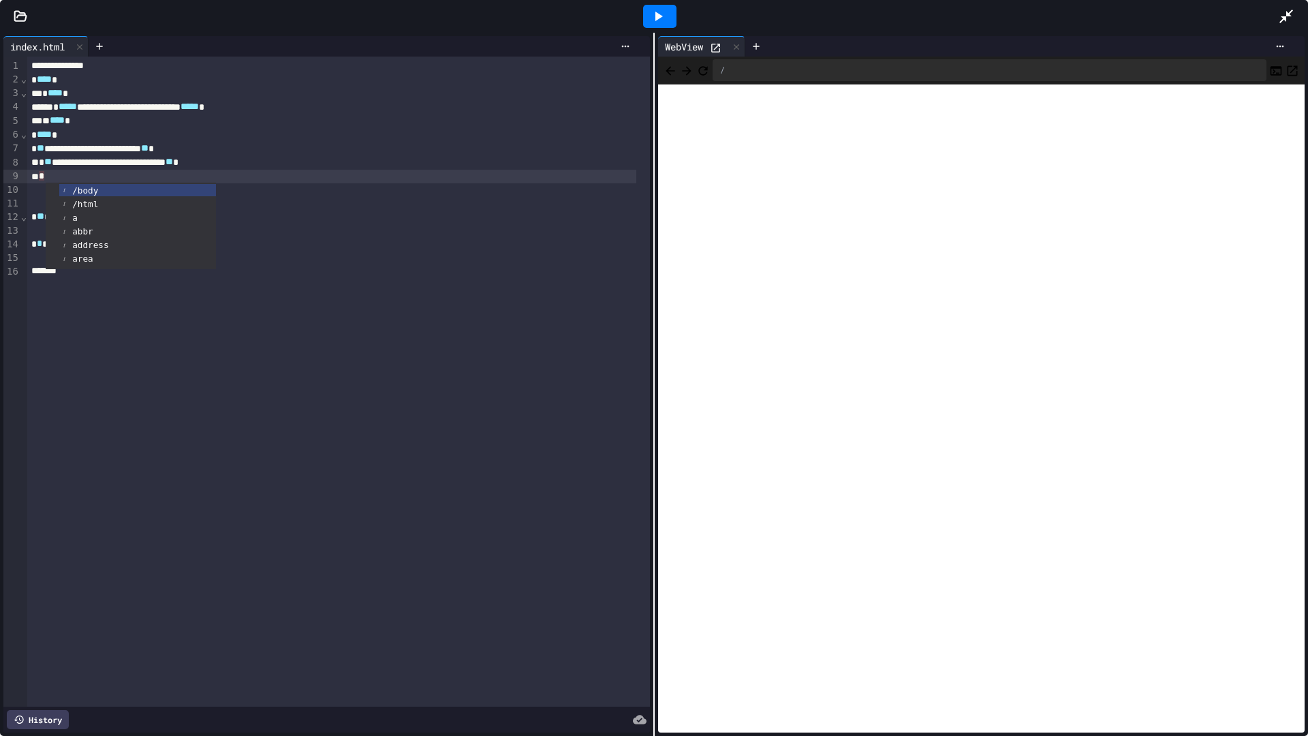
click at [1285, 9] on icon at bounding box center [1287, 16] width 16 height 16
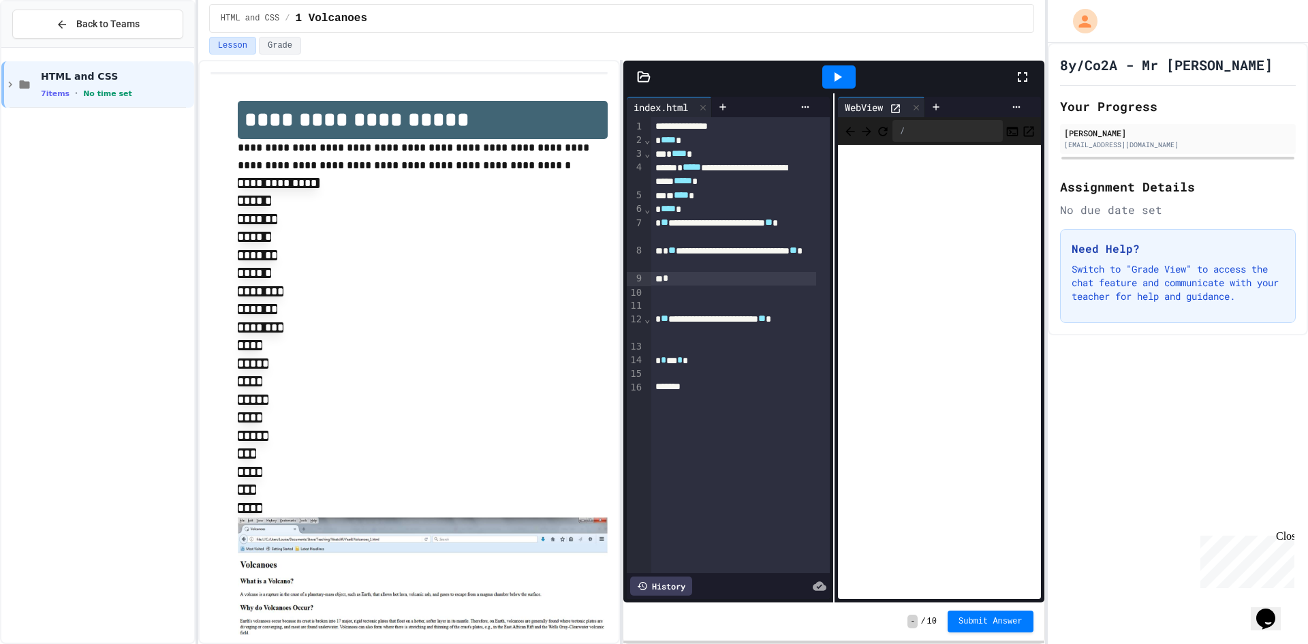
click at [682, 643] on div at bounding box center [654, 645] width 1308 height 0
click at [671, 277] on div "*" at bounding box center [734, 279] width 165 height 14
click at [1030, 82] on icon at bounding box center [1023, 77] width 16 height 16
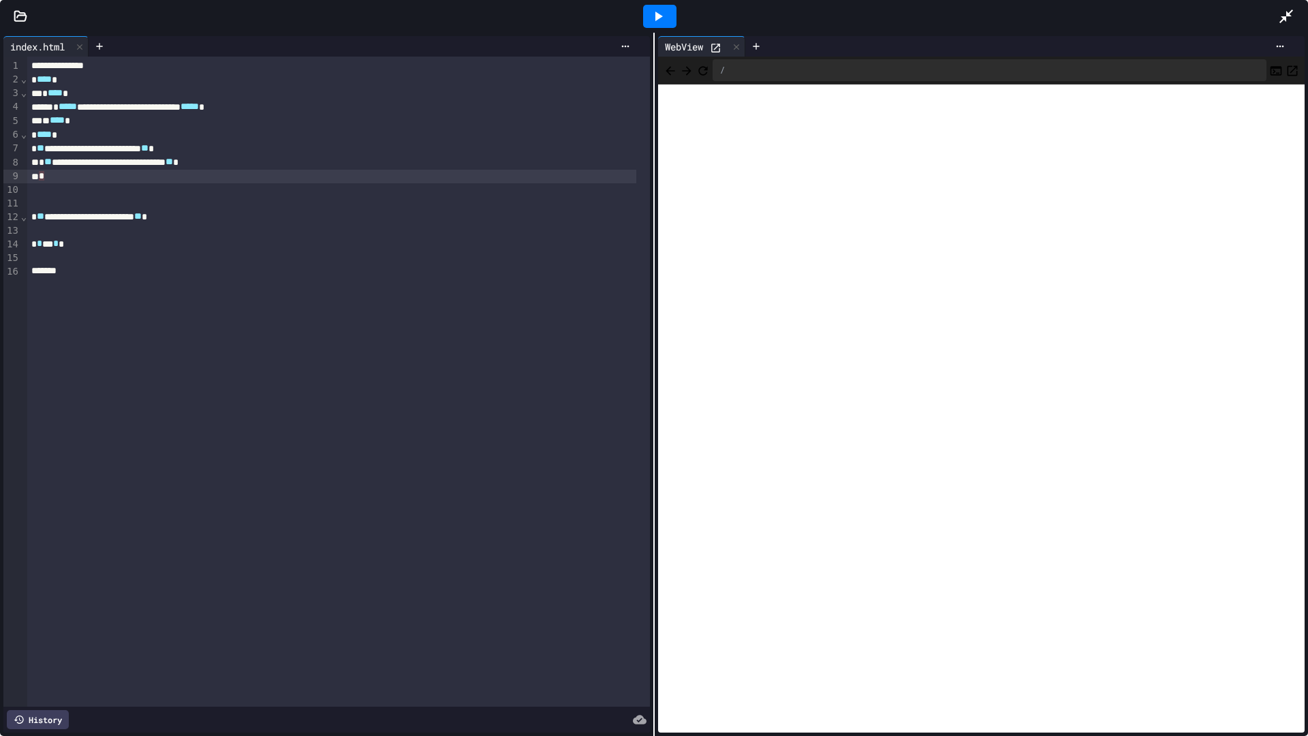
click at [47, 178] on div "*" at bounding box center [331, 177] width 609 height 14
click at [1287, 5] on div at bounding box center [1294, 16] width 30 height 37
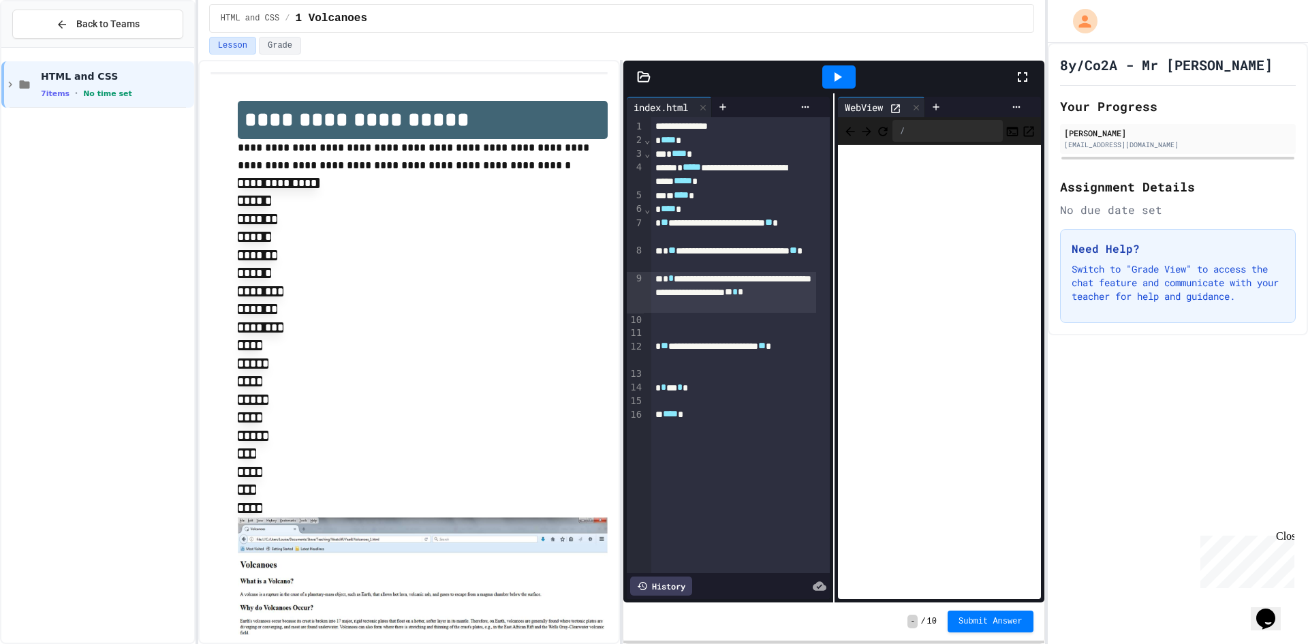
click at [1022, 87] on div at bounding box center [1030, 77] width 30 height 37
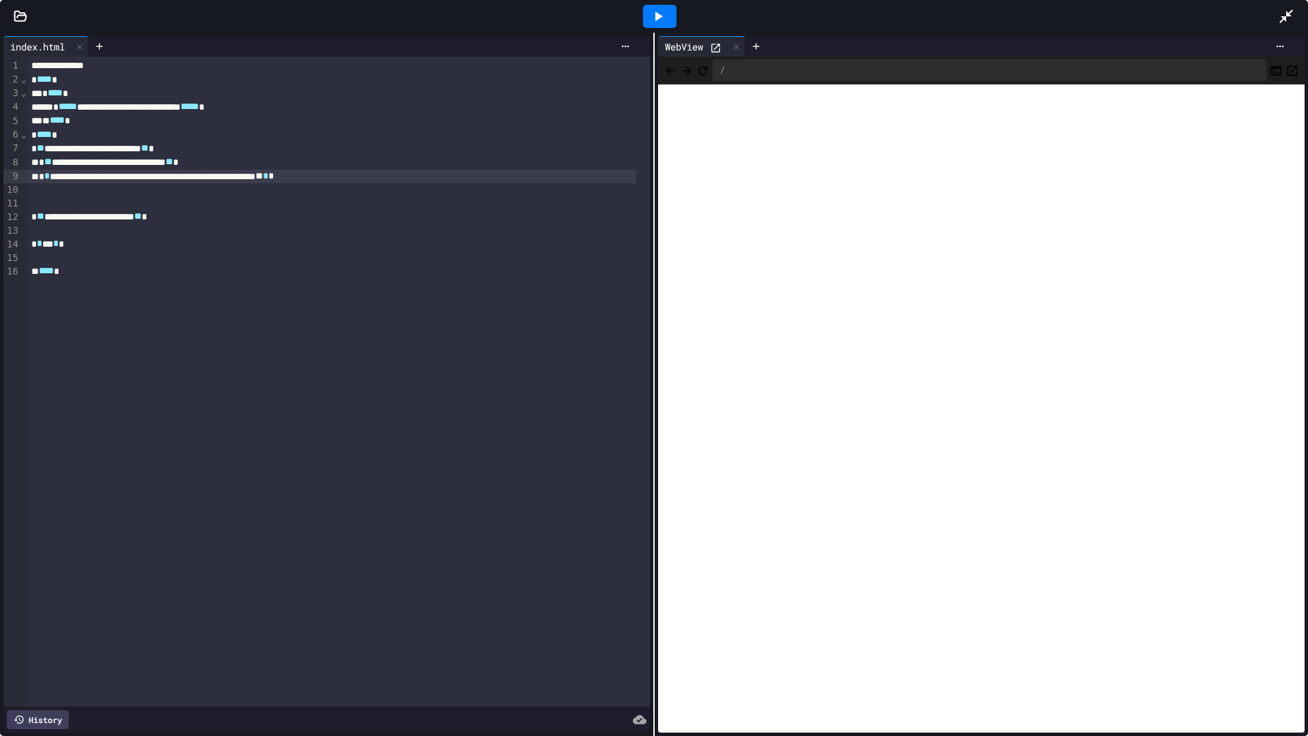
click at [361, 177] on div "**********" at bounding box center [331, 177] width 609 height 14
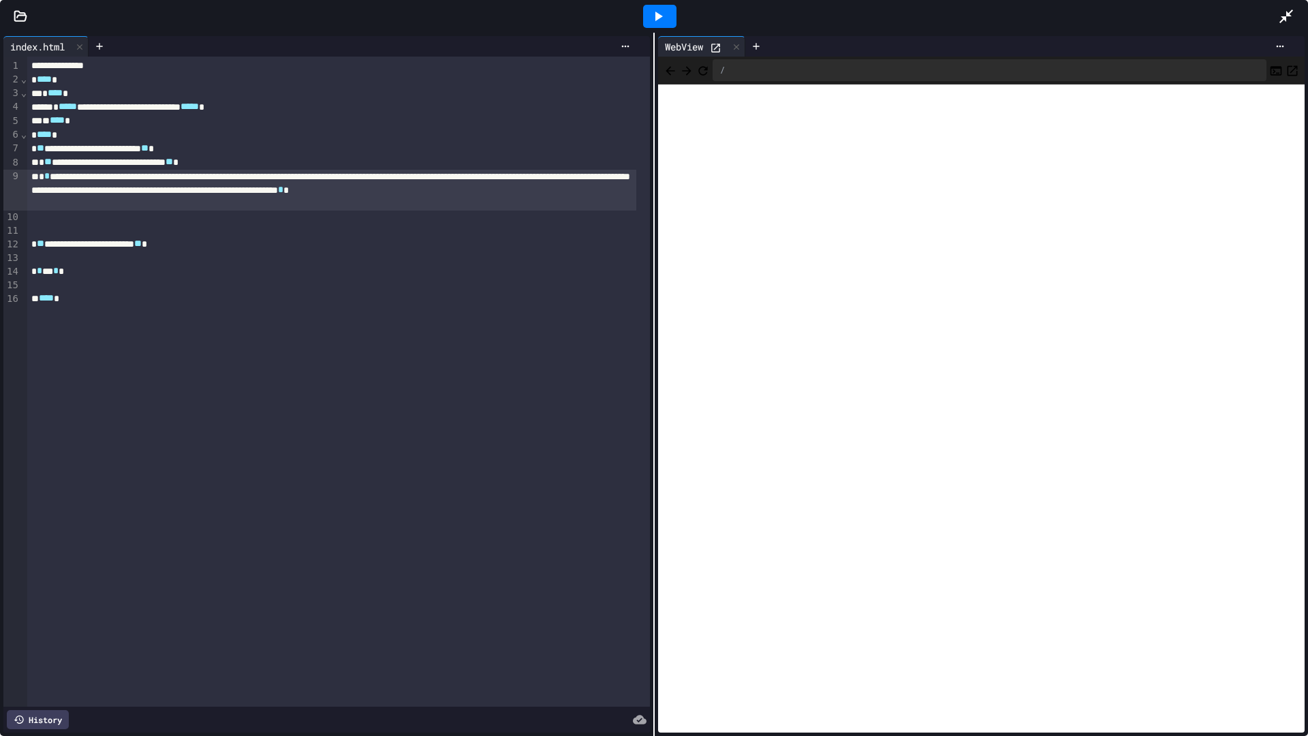
click at [661, 10] on icon at bounding box center [658, 16] width 16 height 16
drag, startPoint x: 1308, startPoint y: 0, endPoint x: 1300, endPoint y: 4, distance: 8.5
click at [1300, 4] on div at bounding box center [1294, 16] width 30 height 37
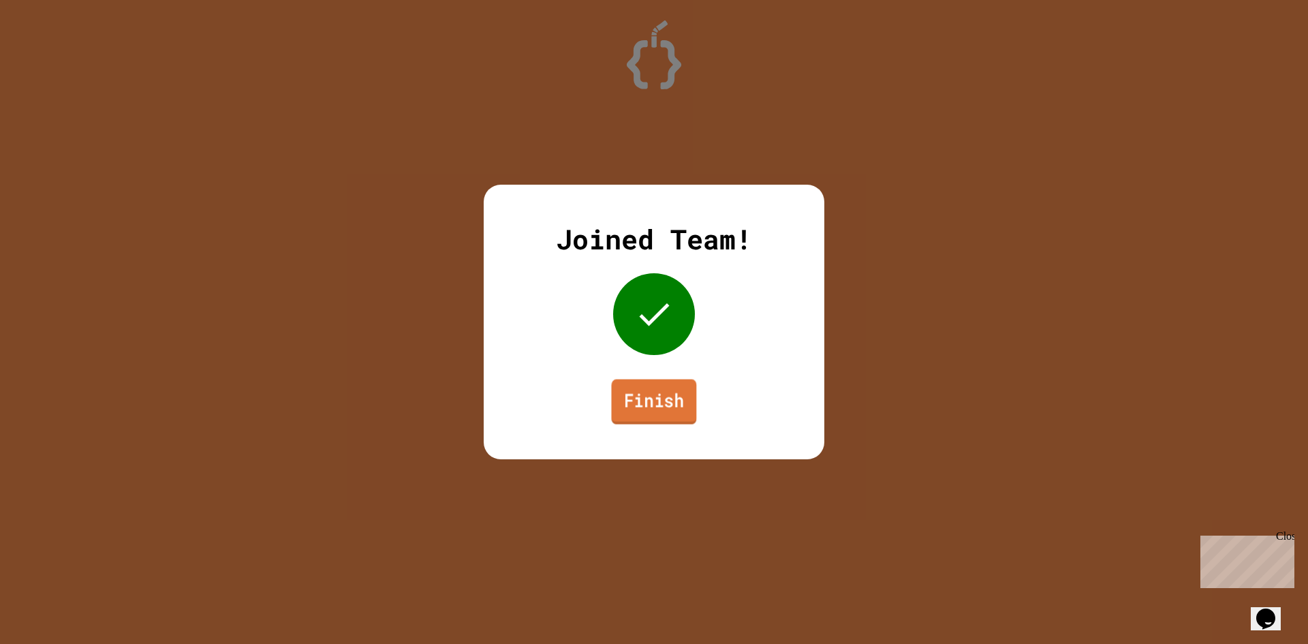
click at [652, 398] on link "Finish" at bounding box center [653, 402] width 85 height 45
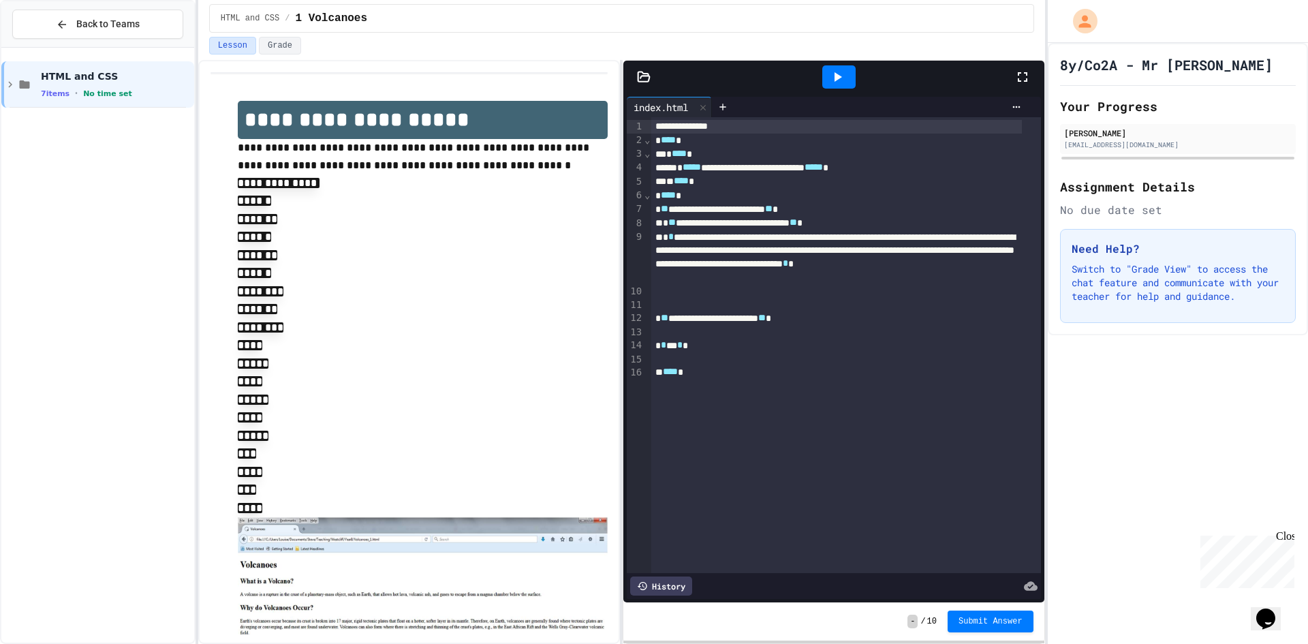
drag, startPoint x: 1017, startPoint y: 78, endPoint x: 1017, endPoint y: 137, distance: 59.3
click at [1017, 78] on icon at bounding box center [1023, 77] width 16 height 16
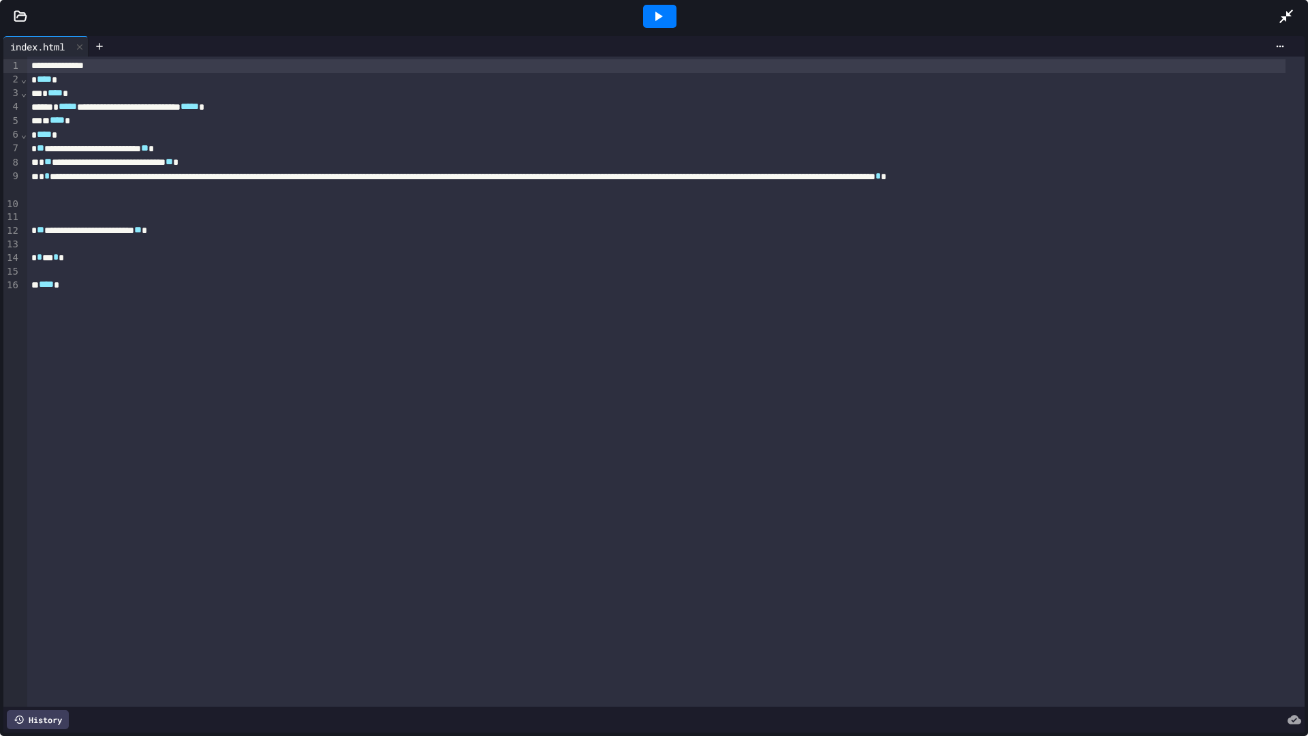
click at [667, 12] on div at bounding box center [659, 16] width 33 height 23
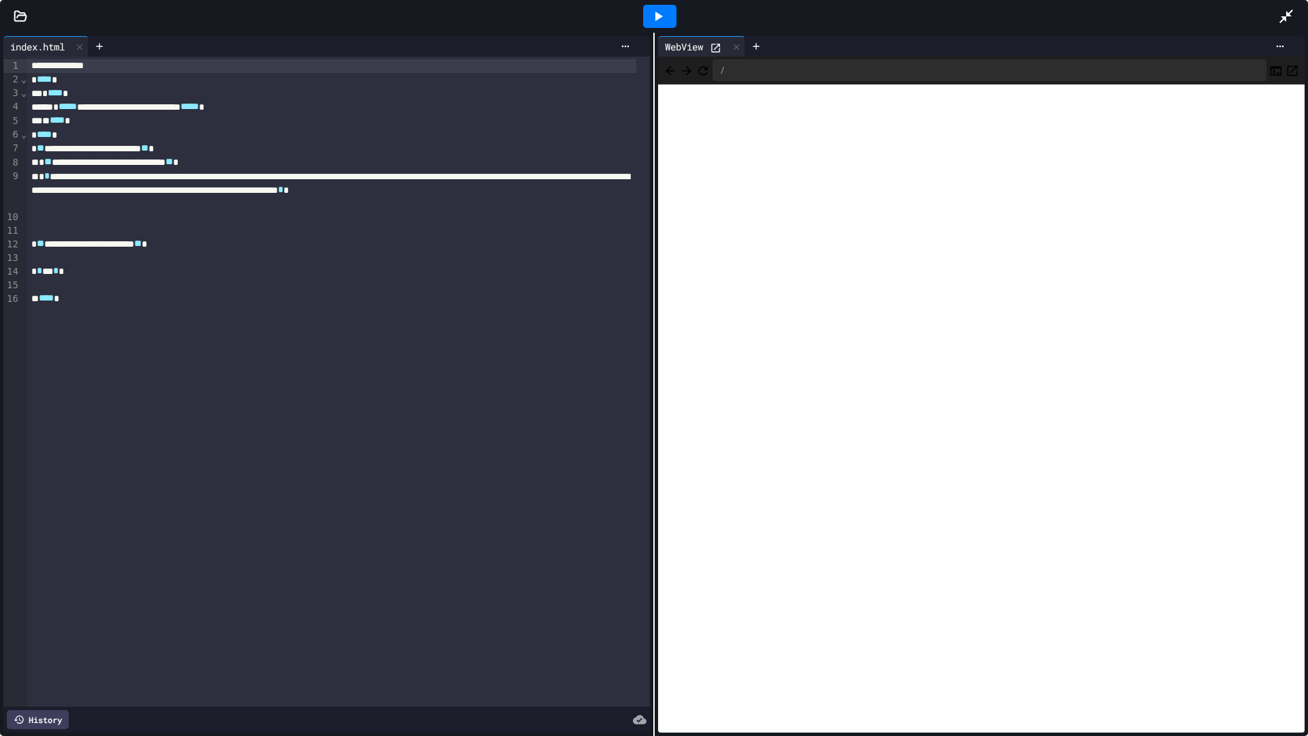
click at [1286, 12] on icon at bounding box center [1287, 16] width 16 height 16
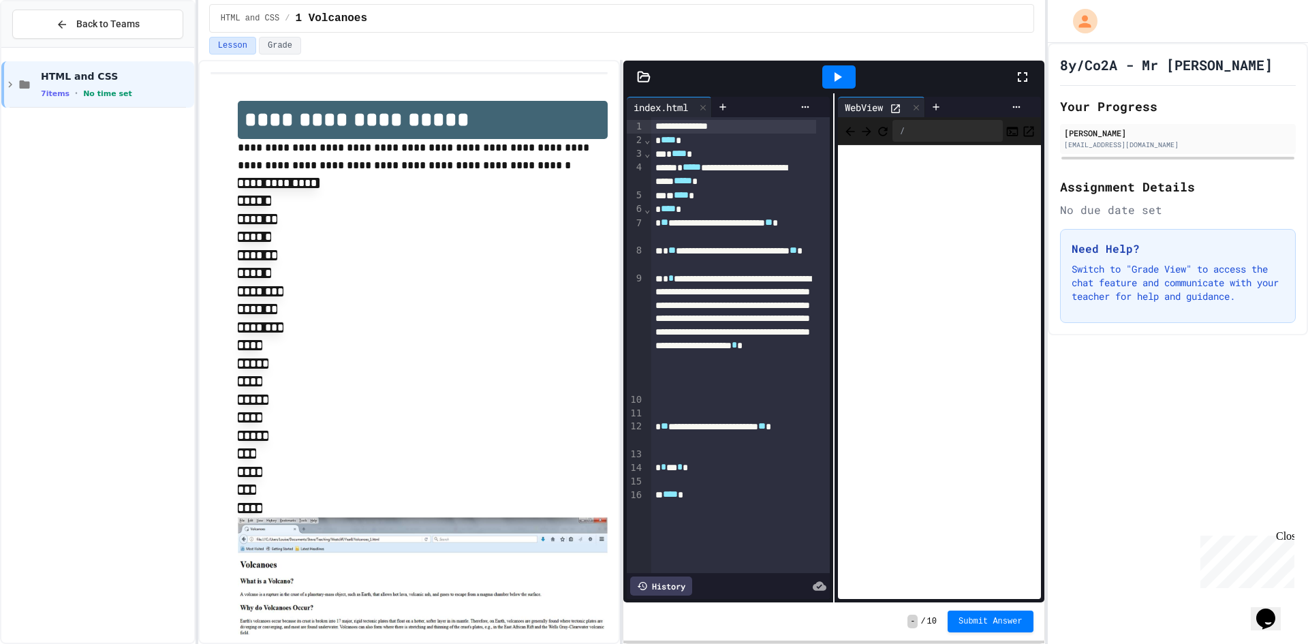
click at [1037, 74] on div at bounding box center [1030, 77] width 30 height 37
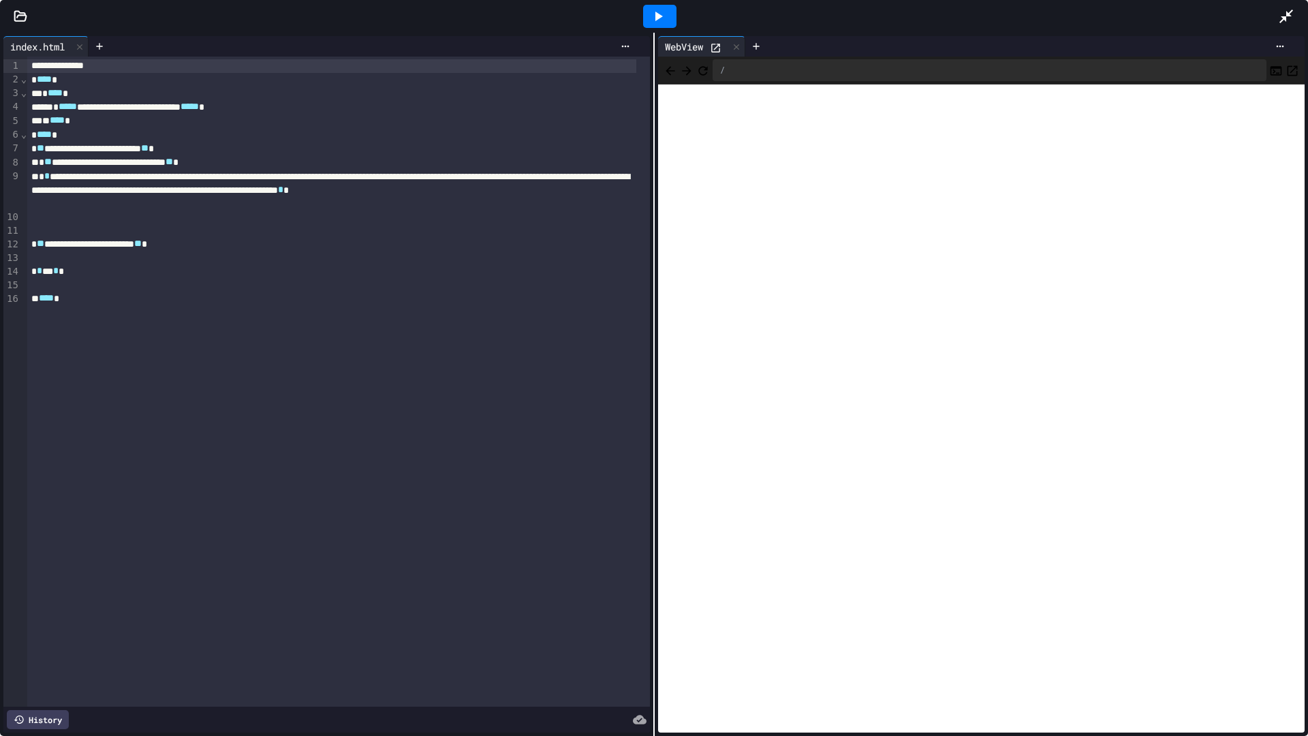
click at [137, 201] on div "**********" at bounding box center [331, 190] width 609 height 41
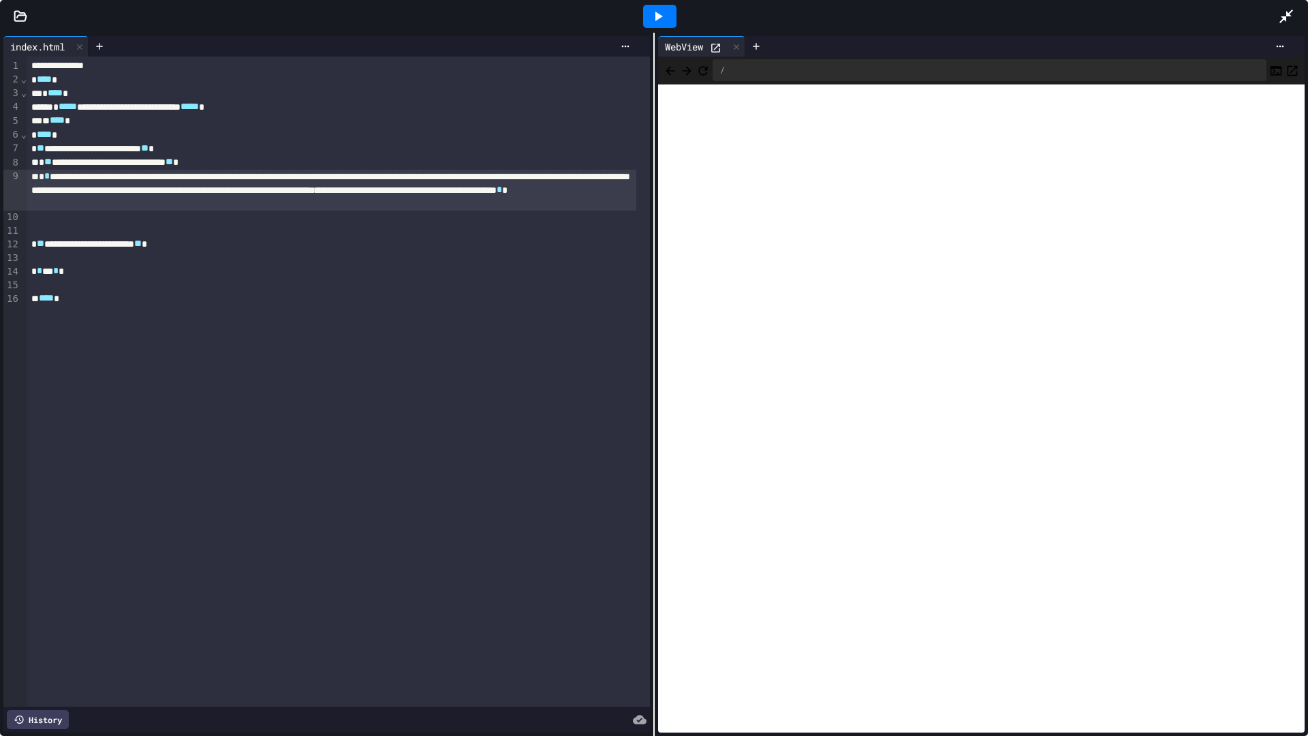
click at [668, 20] on div at bounding box center [659, 16] width 33 height 23
click at [1284, 12] on icon at bounding box center [1287, 16] width 16 height 16
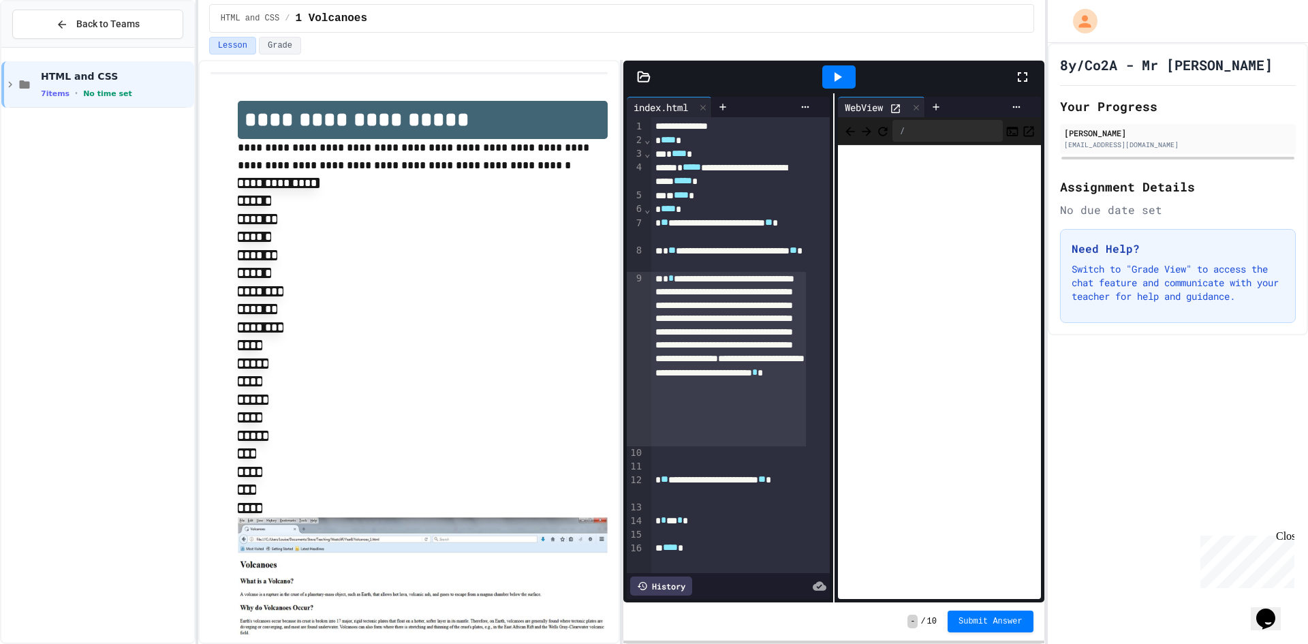
click at [1031, 73] on div at bounding box center [1030, 77] width 30 height 37
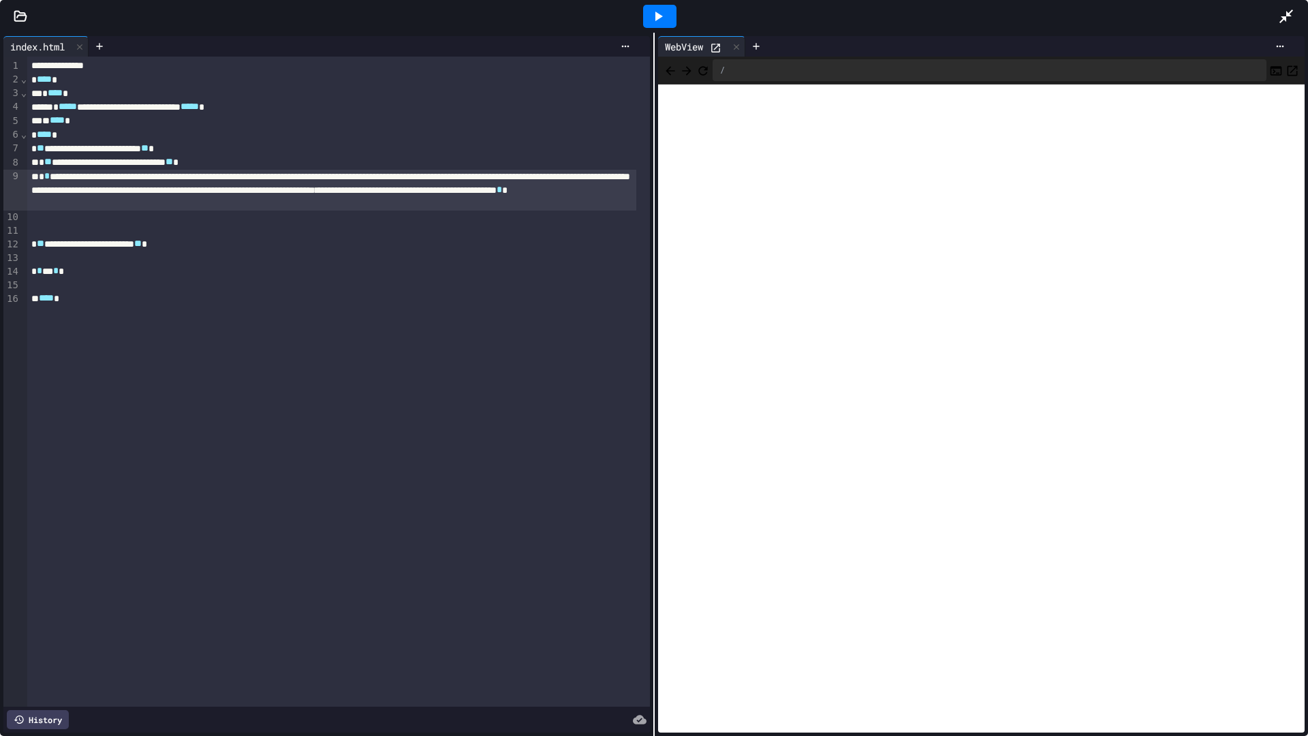
click at [1288, 7] on div at bounding box center [1294, 16] width 30 height 37
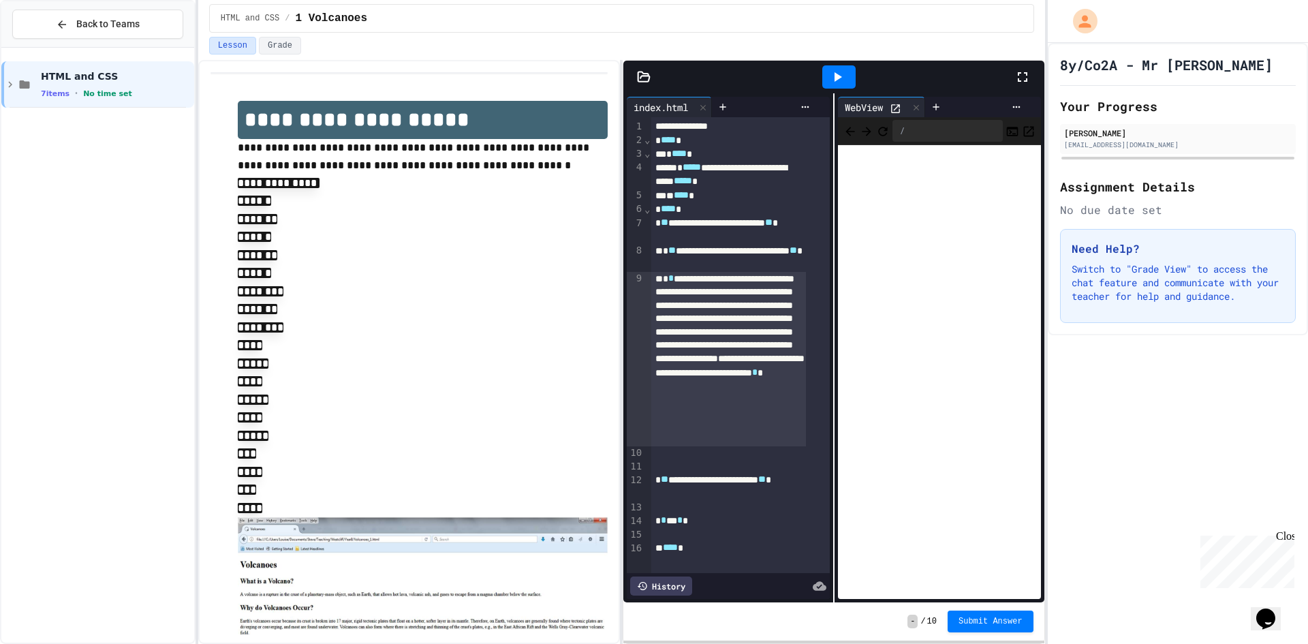
click at [1024, 76] on icon at bounding box center [1023, 77] width 16 height 16
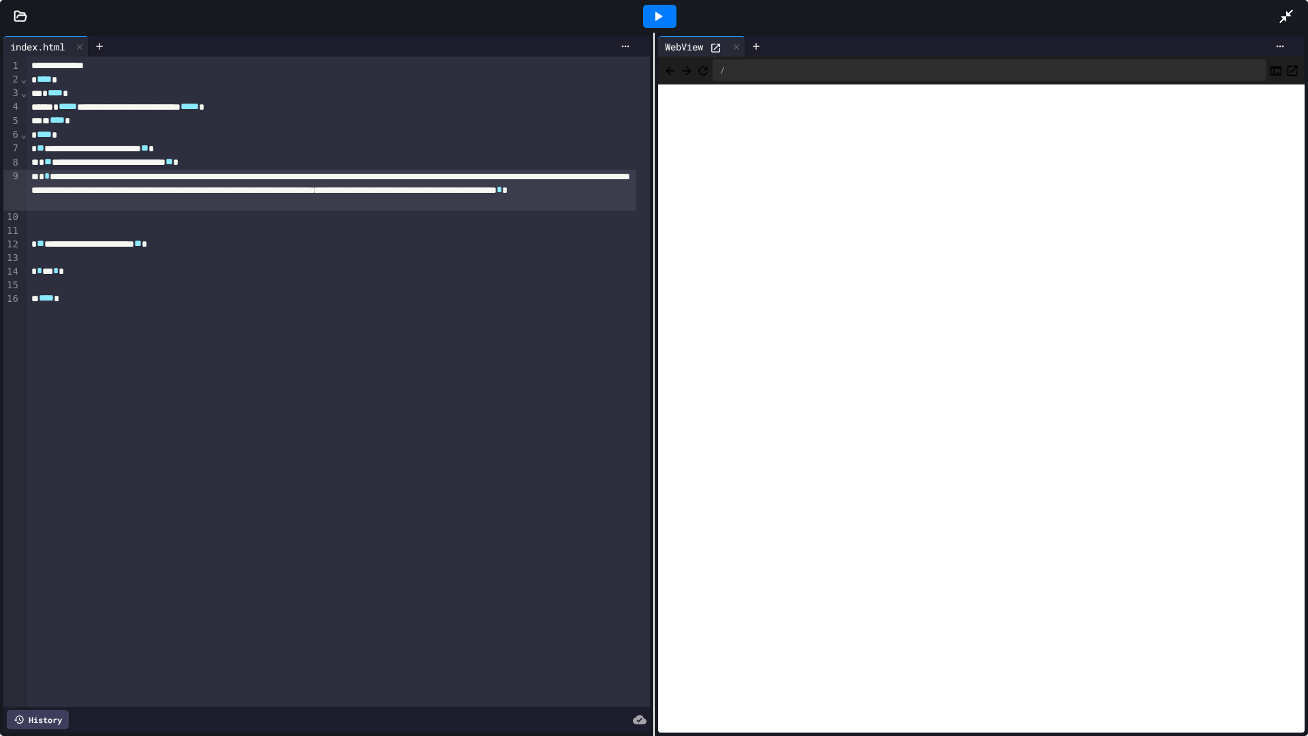
click at [474, 201] on div "**********" at bounding box center [331, 190] width 609 height 41
click at [468, 204] on div "**********" at bounding box center [331, 190] width 609 height 41
click at [1285, 14] on icon at bounding box center [1287, 16] width 16 height 16
